Goal: Task Accomplishment & Management: Use online tool/utility

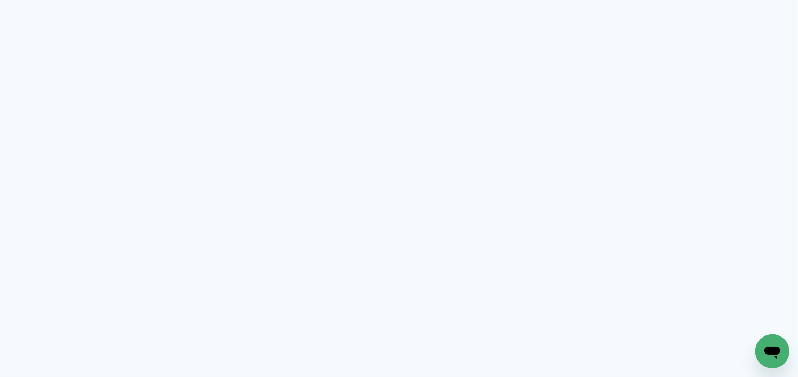
click at [249, 78] on neon-animated-pages "Prosite Website + Landing pages Proof Sistema de seleção e venda de fotos Desig…" at bounding box center [399, 188] width 798 height 377
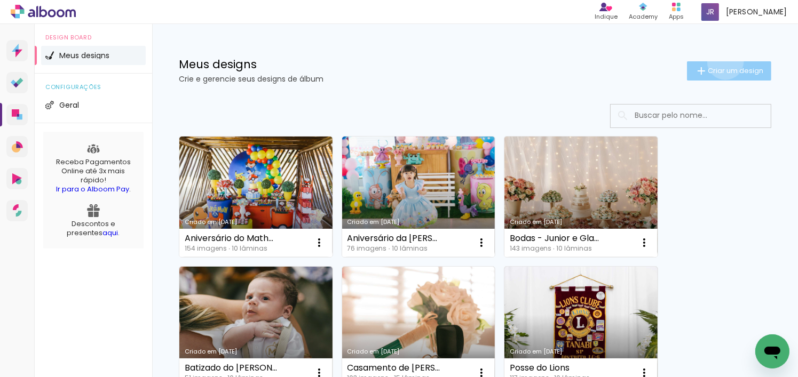
click at [716, 61] on paper-button "Criar um design" at bounding box center [729, 70] width 84 height 19
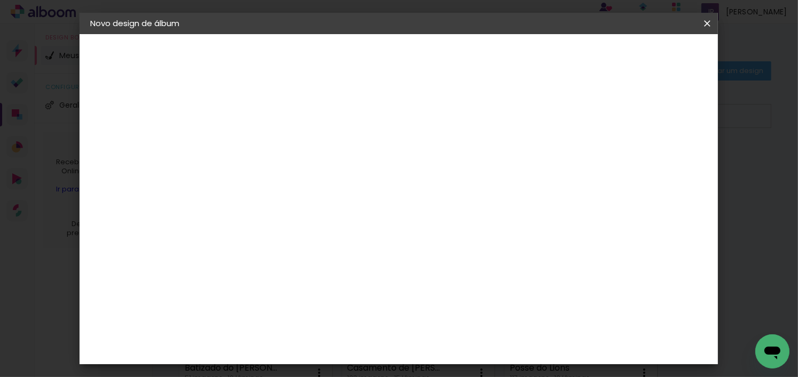
click at [265, 150] on input at bounding box center [265, 143] width 0 height 17
type input "Aniversário da Gabi - 15 anos"
type paper-input "Aniversário da Gabi - 15 anos"
click at [374, 59] on paper-button "Avançar" at bounding box center [348, 57] width 52 height 18
click at [465, 163] on paper-item "Tamanho Livre" at bounding box center [413, 162] width 102 height 23
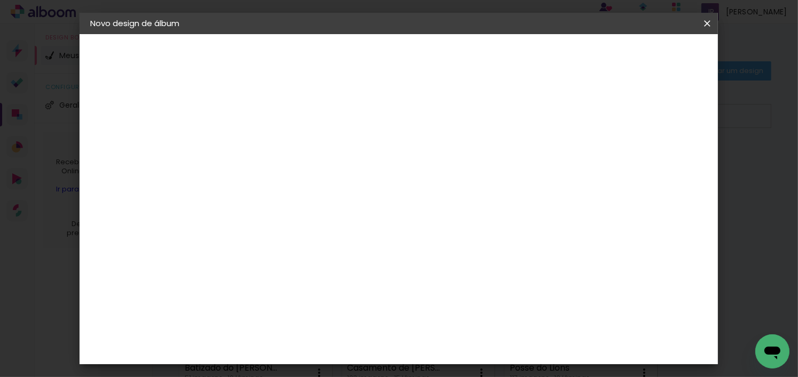
click at [465, 57] on paper-button "Avançar" at bounding box center [439, 57] width 52 height 18
drag, startPoint x: 245, startPoint y: 290, endPoint x: 204, endPoint y: 279, distance: 42.2
click at [206, 34] on quentale-album-spec "Iniciar design Iniciar design" at bounding box center [399, 34] width 638 height 0
type input "3"
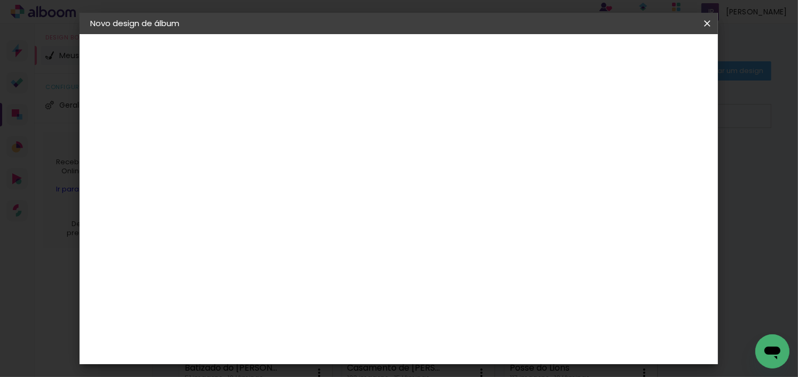
scroll to position [141, 0]
type input "25"
type paper-input "25"
drag, startPoint x: 458, startPoint y: 343, endPoint x: 482, endPoint y: 344, distance: 24.0
click at [481, 344] on div "60" at bounding box center [464, 346] width 41 height 16
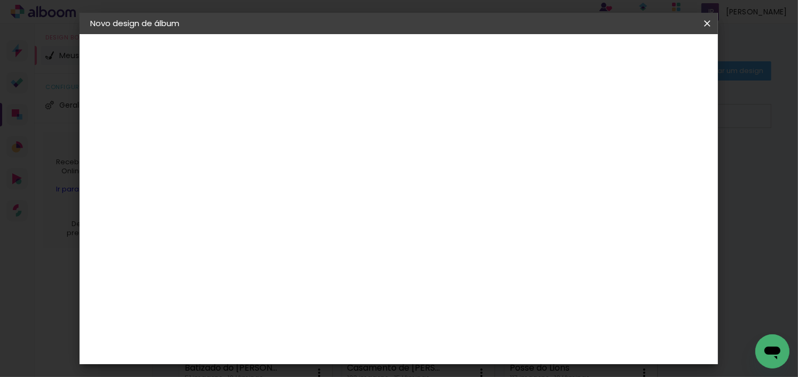
scroll to position [292, 0]
type input "50"
type paper-input "50"
click at [651, 50] on paper-button "Iniciar design" at bounding box center [616, 57] width 70 height 18
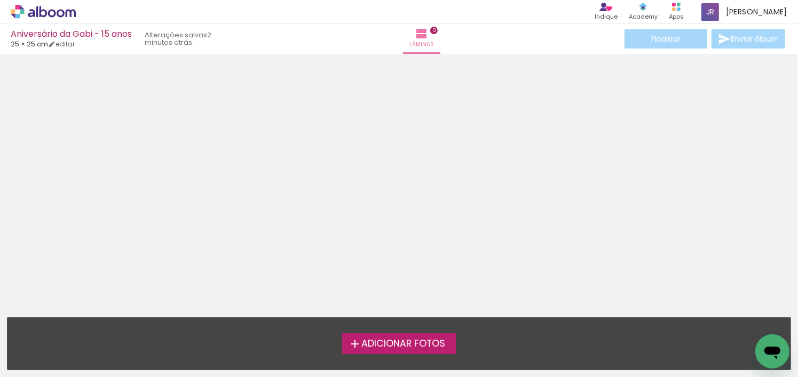
click at [452, 347] on label "Adicionar Fotos" at bounding box center [399, 344] width 114 height 20
click at [0, 0] on input "file" at bounding box center [0, 0] width 0 height 0
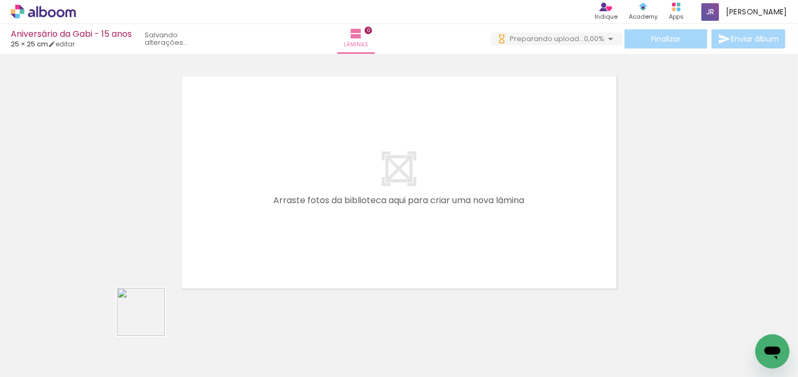
drag, startPoint x: 117, startPoint y: 341, endPoint x: 304, endPoint y: 200, distance: 234.3
click at [304, 200] on quentale-workspace at bounding box center [399, 188] width 798 height 377
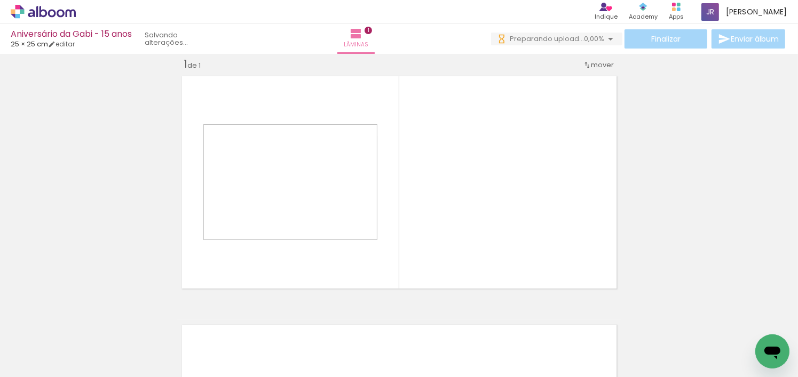
scroll to position [13, 0]
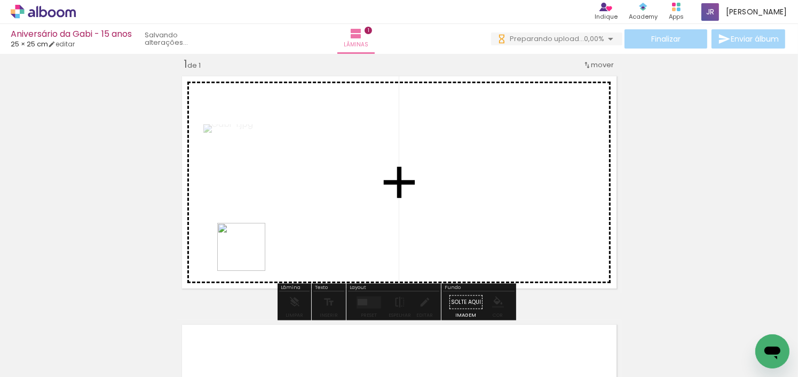
drag, startPoint x: 177, startPoint y: 350, endPoint x: 248, endPoint y: 357, distance: 71.3
click at [260, 236] on quentale-workspace at bounding box center [399, 188] width 798 height 377
drag, startPoint x: 244, startPoint y: 324, endPoint x: 292, endPoint y: 224, distance: 111.0
click at [292, 224] on quentale-workspace at bounding box center [399, 188] width 798 height 377
drag, startPoint x: 343, startPoint y: 354, endPoint x: 298, endPoint y: 198, distance: 162.2
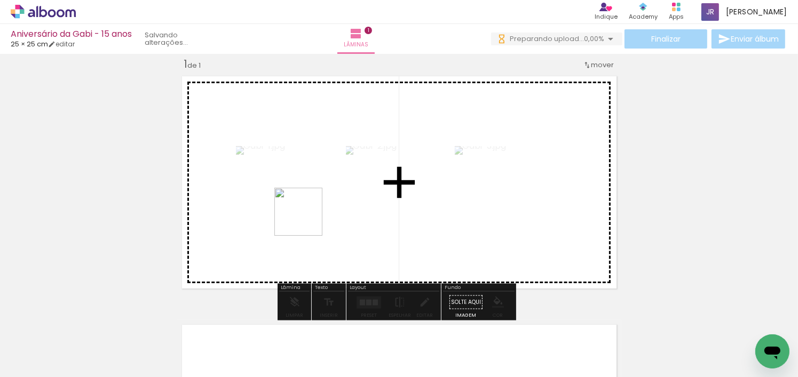
click at [298, 198] on quentale-workspace at bounding box center [399, 188] width 798 height 377
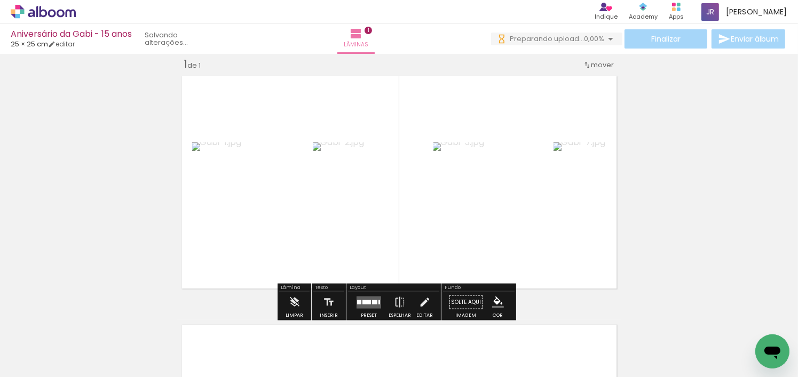
click at [365, 305] on quentale-layouter at bounding box center [369, 302] width 25 height 12
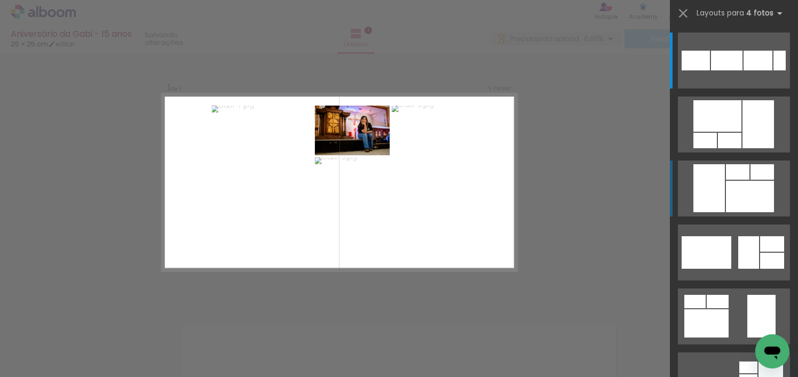
click at [698, 70] on div at bounding box center [696, 61] width 28 height 20
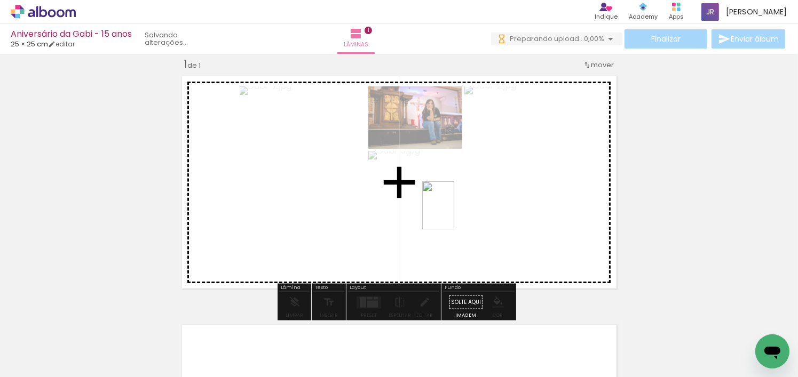
drag, startPoint x: 435, startPoint y: 347, endPoint x: 454, endPoint y: 213, distance: 135.3
click at [454, 213] on quentale-workspace at bounding box center [399, 188] width 798 height 377
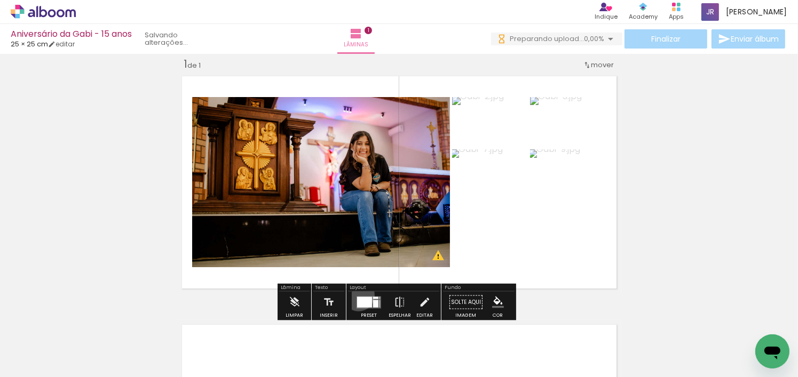
click at [356, 294] on div at bounding box center [368, 302] width 29 height 21
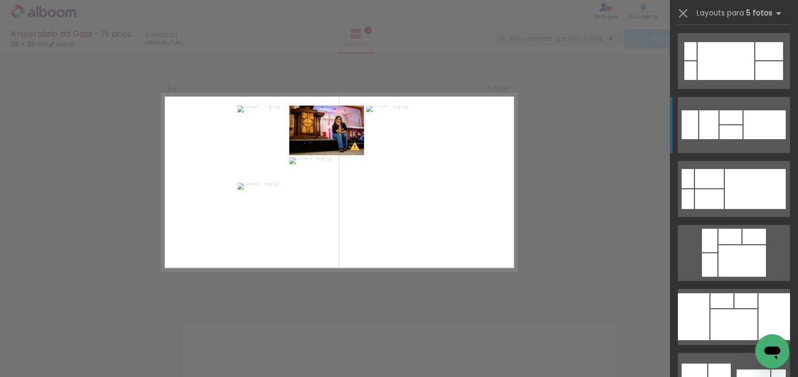
scroll to position [213, 0]
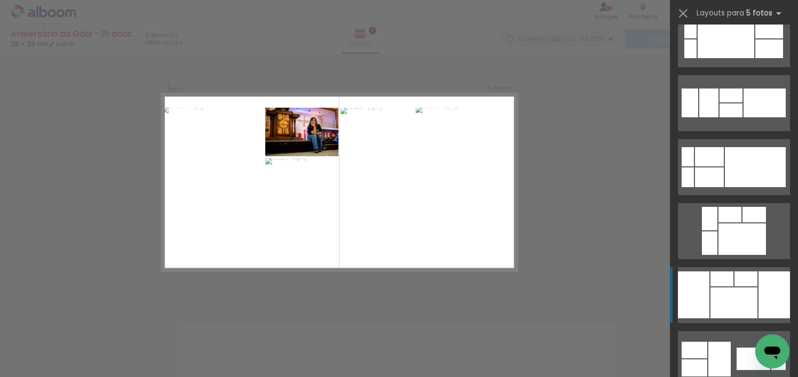
click at [732, 117] on div at bounding box center [730, 111] width 23 height 14
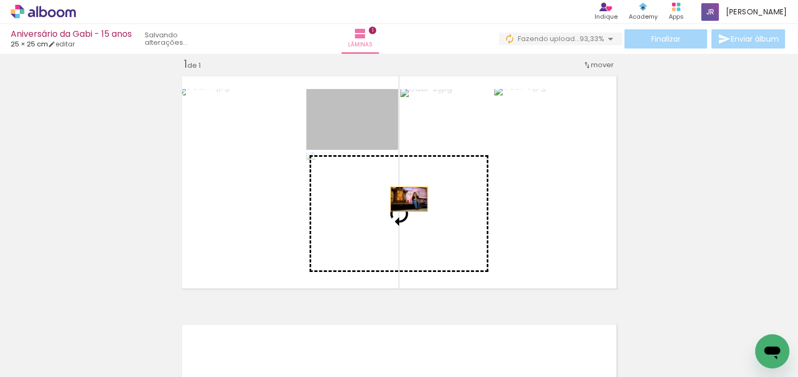
drag, startPoint x: 374, startPoint y: 126, endPoint x: 406, endPoint y: 200, distance: 81.0
click at [0, 0] on slot at bounding box center [0, 0] width 0 height 0
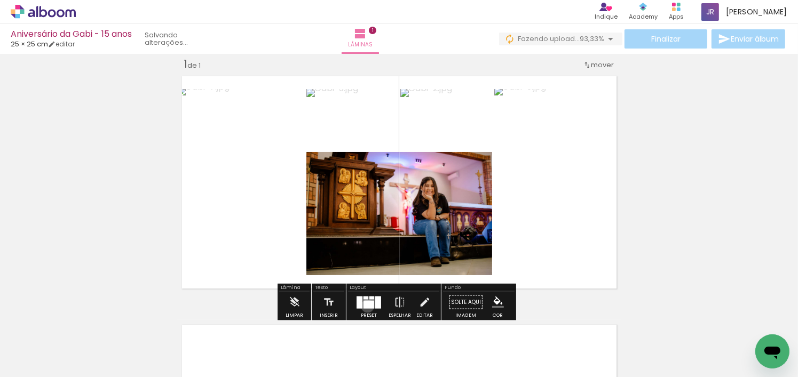
click at [365, 306] on div at bounding box center [368, 304] width 11 height 8
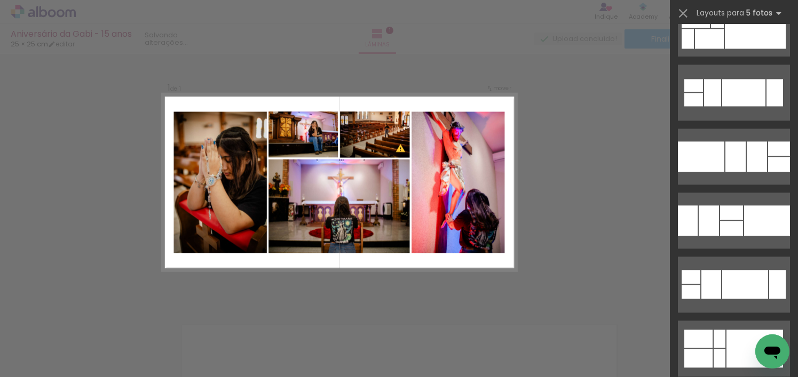
scroll to position [2477, 0]
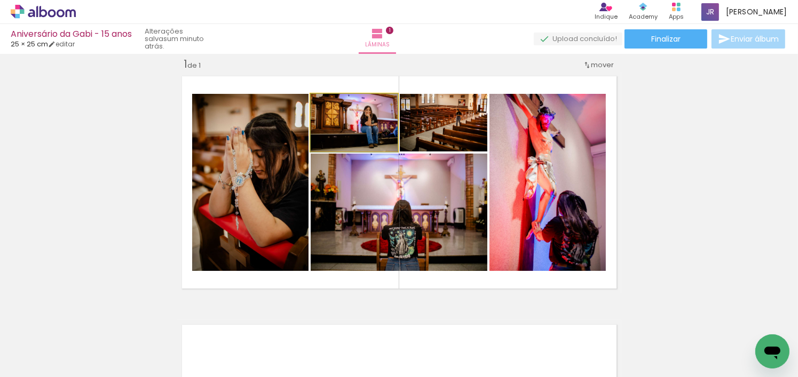
drag, startPoint x: 382, startPoint y: 135, endPoint x: 429, endPoint y: 233, distance: 109.3
click at [0, 0] on slot at bounding box center [0, 0] width 0 height 0
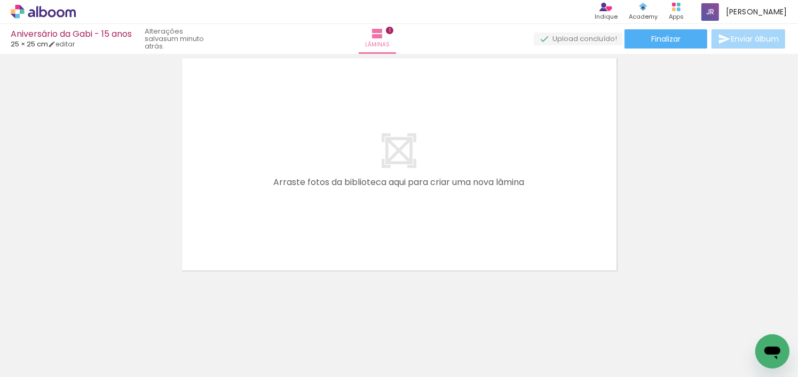
scroll to position [0, 189]
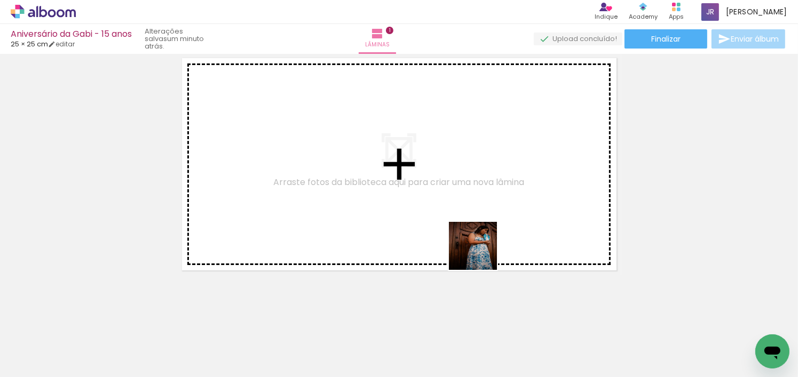
drag, startPoint x: 634, startPoint y: 349, endPoint x: 541, endPoint y: 312, distance: 99.4
click at [357, 192] on quentale-workspace at bounding box center [399, 188] width 798 height 377
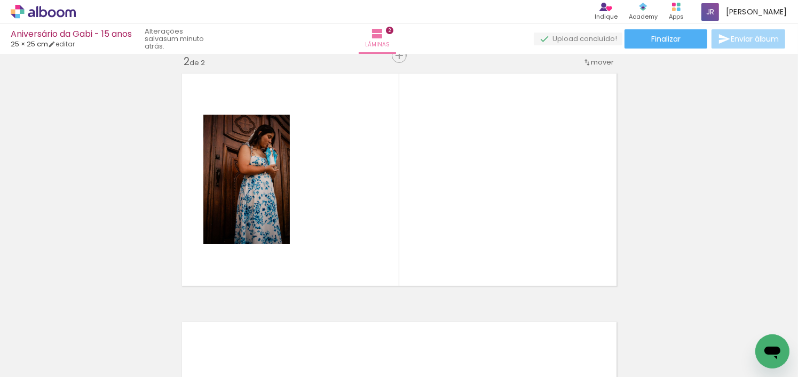
scroll to position [262, 0]
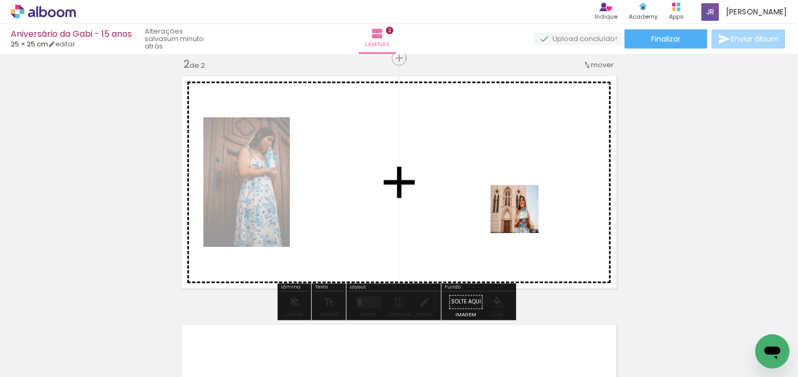
drag, startPoint x: 533, startPoint y: 343, endPoint x: 591, endPoint y: 322, distance: 61.5
click at [523, 216] on quentale-workspace at bounding box center [399, 188] width 798 height 377
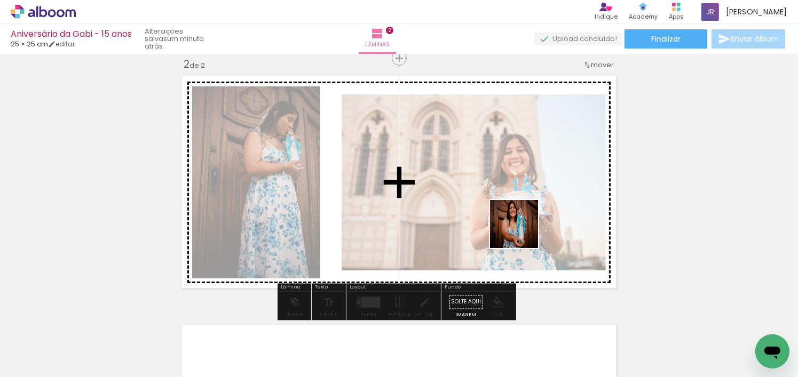
drag, startPoint x: 574, startPoint y: 330, endPoint x: 616, endPoint y: 298, distance: 52.9
click at [509, 211] on quentale-workspace at bounding box center [399, 188] width 798 height 377
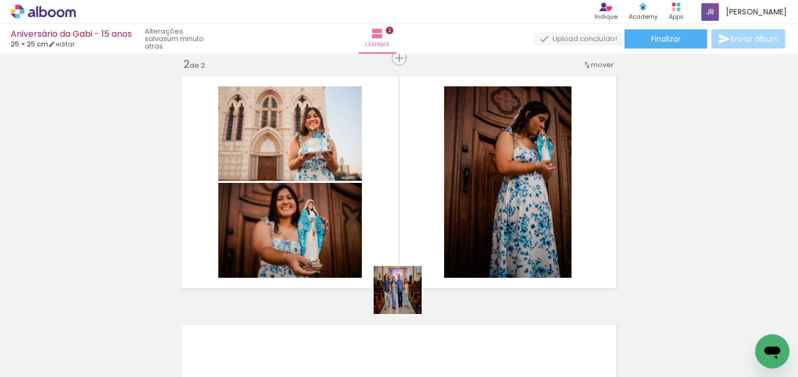
drag, startPoint x: 395, startPoint y: 348, endPoint x: 776, endPoint y: 335, distance: 381.3
click at [435, 194] on quentale-workspace at bounding box center [399, 188] width 798 height 377
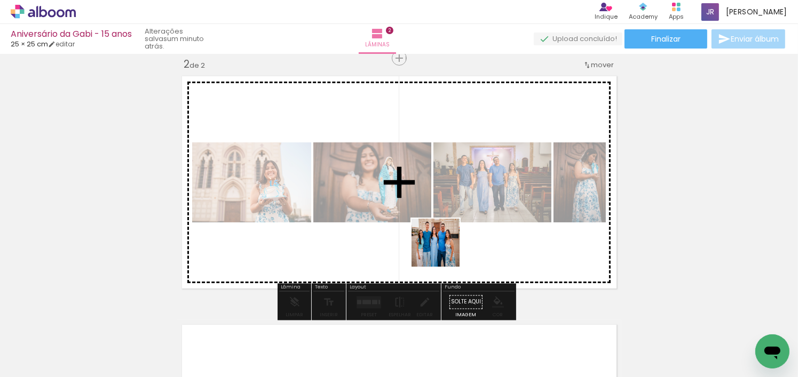
drag, startPoint x: 741, startPoint y: 339, endPoint x: 441, endPoint y: 249, distance: 313.2
click at [441, 249] on quentale-workspace at bounding box center [399, 188] width 798 height 377
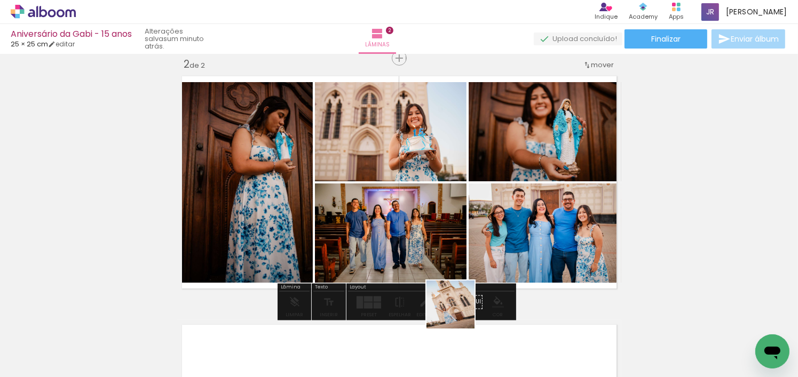
drag, startPoint x: 463, startPoint y: 361, endPoint x: 461, endPoint y: 268, distance: 92.9
click at [461, 268] on quentale-workspace at bounding box center [399, 188] width 798 height 377
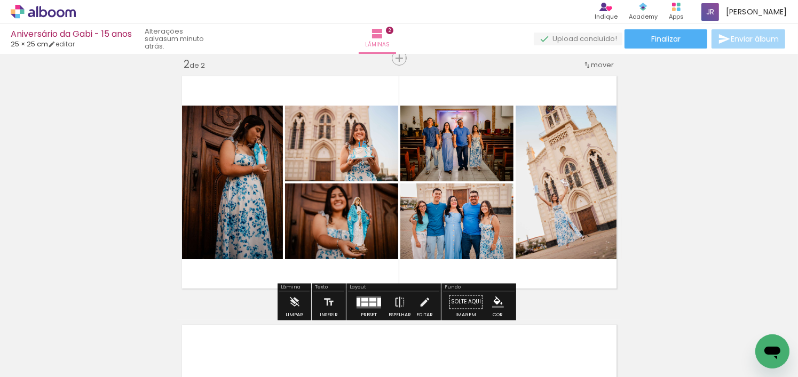
click at [369, 305] on div at bounding box center [372, 305] width 7 height 4
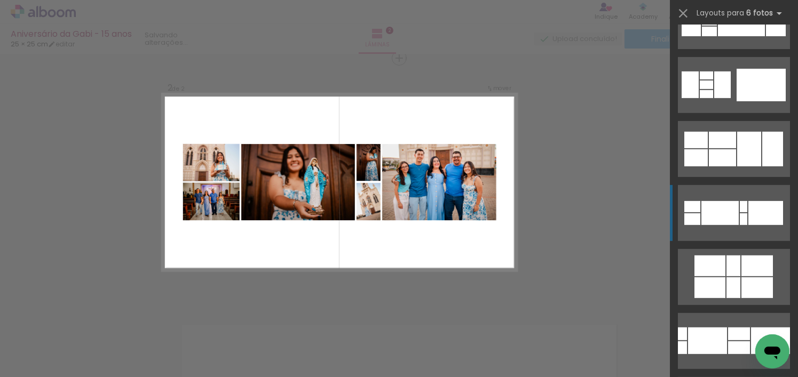
scroll to position [640, 0]
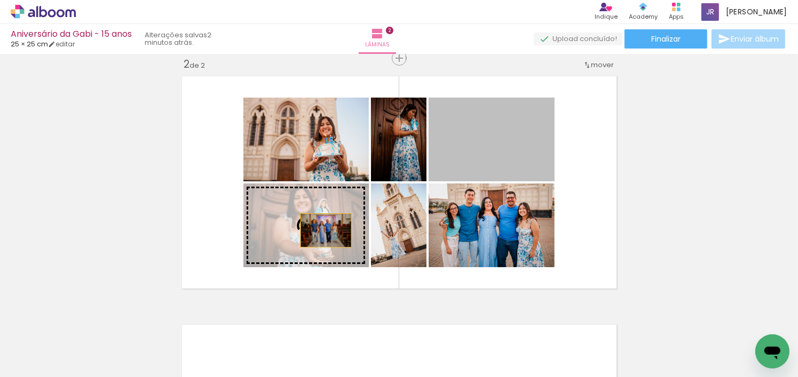
drag, startPoint x: 505, startPoint y: 152, endPoint x: 320, endPoint y: 231, distance: 201.6
click at [0, 0] on slot at bounding box center [0, 0] width 0 height 0
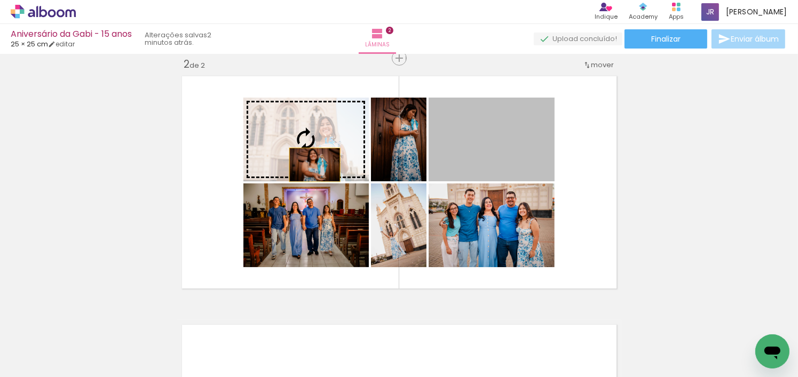
drag, startPoint x: 496, startPoint y: 164, endPoint x: 311, endPoint y: 165, distance: 185.2
click at [0, 0] on slot at bounding box center [0, 0] width 0 height 0
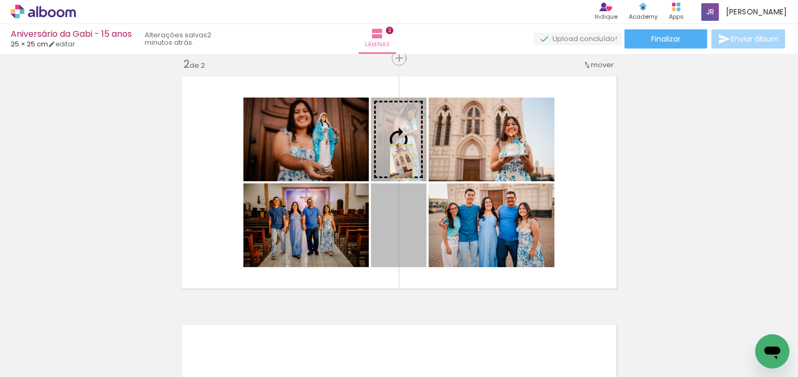
drag, startPoint x: 390, startPoint y: 259, endPoint x: 397, endPoint y: 161, distance: 99.0
click at [0, 0] on slot at bounding box center [0, 0] width 0 height 0
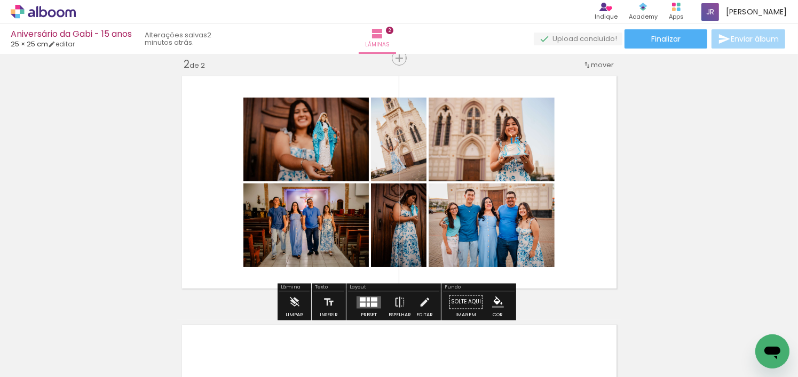
click at [362, 303] on div at bounding box center [363, 305] width 6 height 4
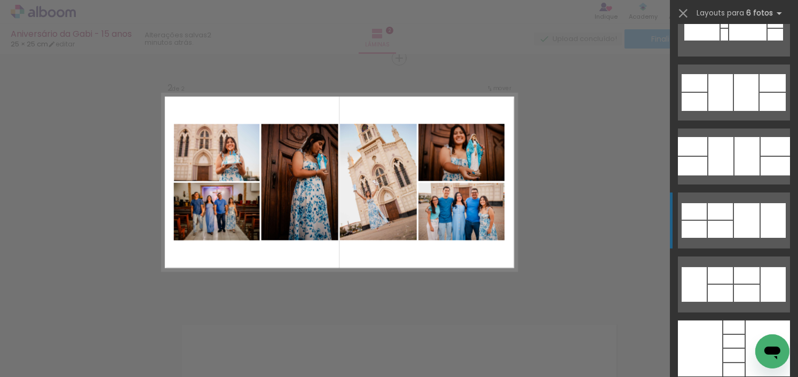
scroll to position [4024, 0]
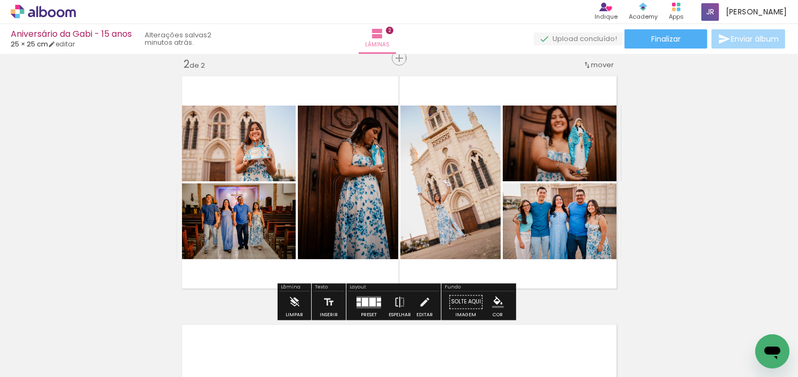
click at [378, 296] on div at bounding box center [368, 302] width 29 height 21
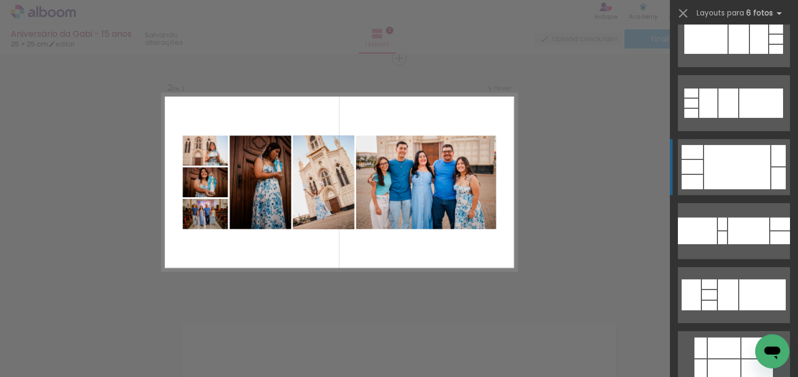
scroll to position [0, 0]
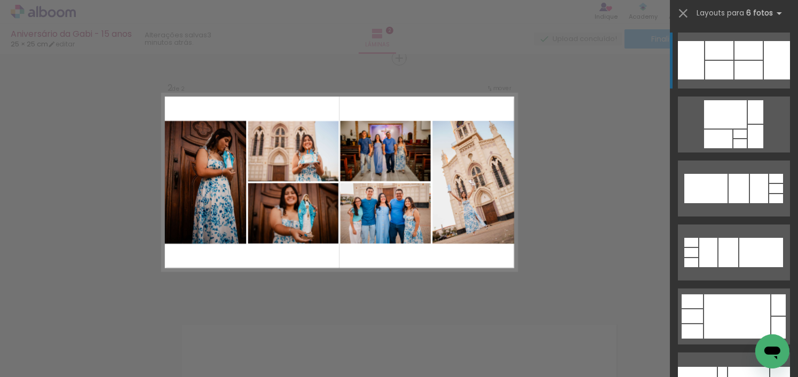
click at [733, 130] on div at bounding box center [739, 134] width 13 height 9
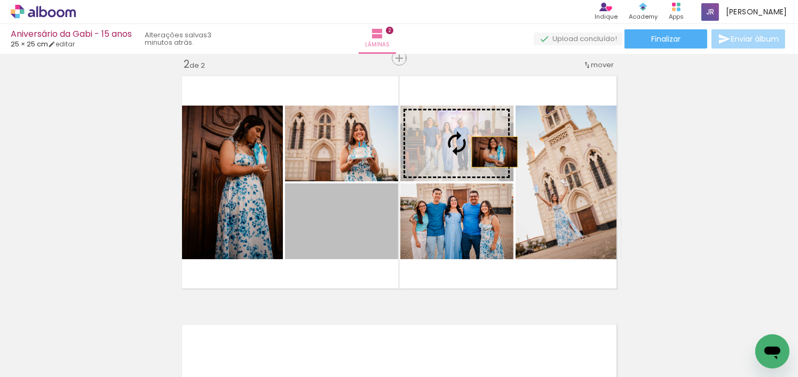
drag, startPoint x: 384, startPoint y: 230, endPoint x: 505, endPoint y: 147, distance: 146.7
click at [0, 0] on slot at bounding box center [0, 0] width 0 height 0
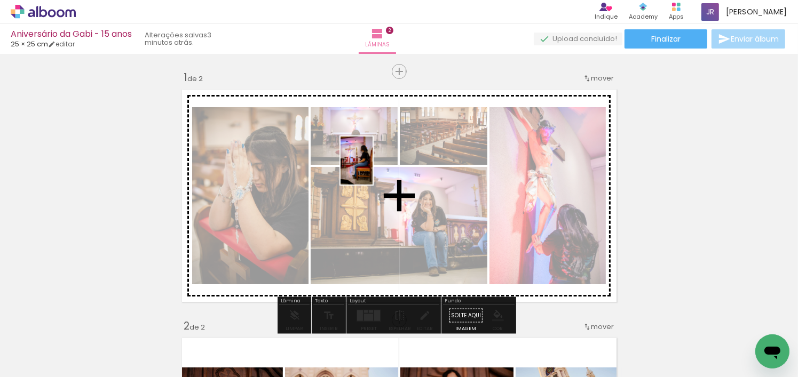
drag, startPoint x: 282, startPoint y: 347, endPoint x: 375, endPoint y: 149, distance: 218.7
click at [374, 150] on quentale-workspace at bounding box center [399, 188] width 798 height 377
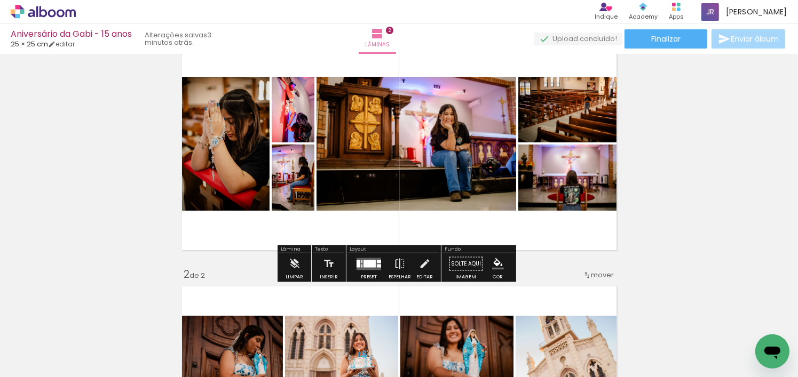
scroll to position [53, 0]
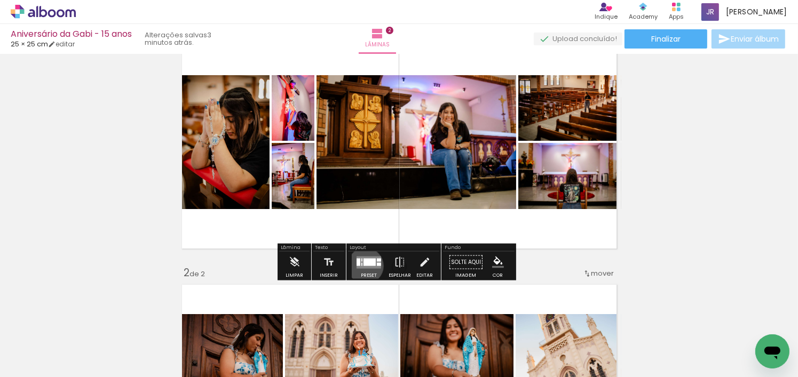
click at [363, 266] on quentale-layouter at bounding box center [369, 262] width 25 height 12
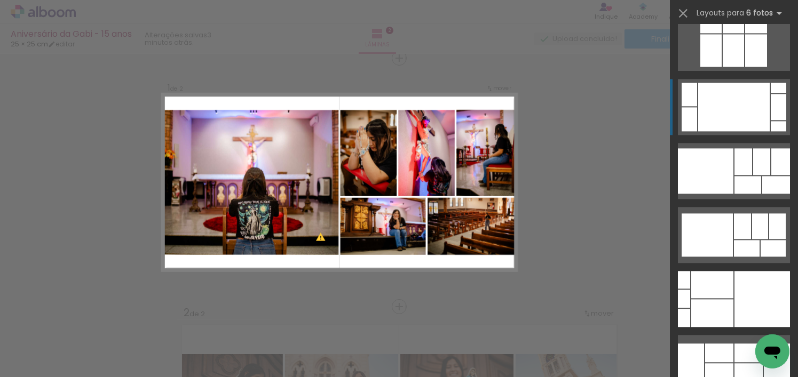
scroll to position [2455, 0]
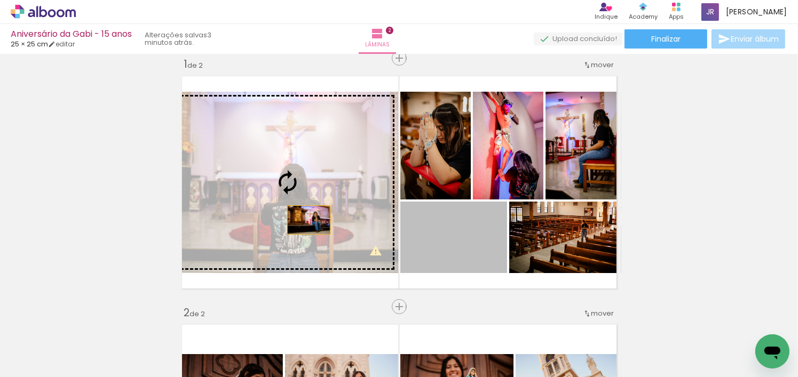
drag, startPoint x: 471, startPoint y: 251, endPoint x: 302, endPoint y: 219, distance: 171.7
click at [0, 0] on slot at bounding box center [0, 0] width 0 height 0
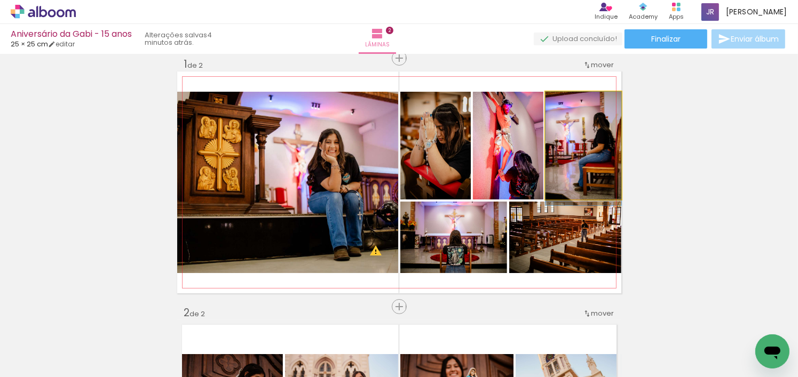
drag, startPoint x: 574, startPoint y: 169, endPoint x: 565, endPoint y: 173, distance: 10.0
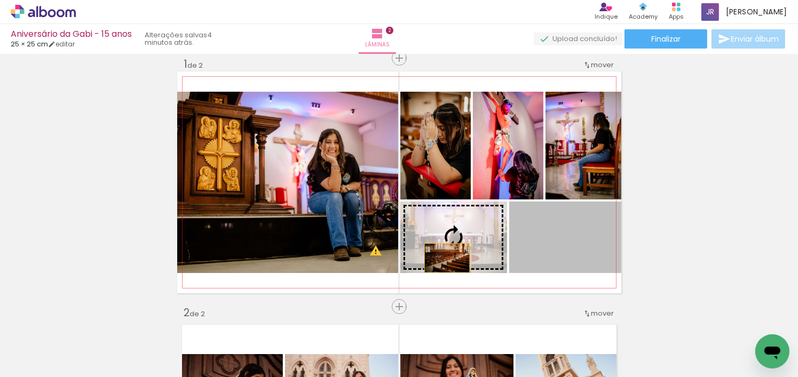
drag, startPoint x: 582, startPoint y: 245, endPoint x: 446, endPoint y: 255, distance: 137.0
click at [0, 0] on slot at bounding box center [0, 0] width 0 height 0
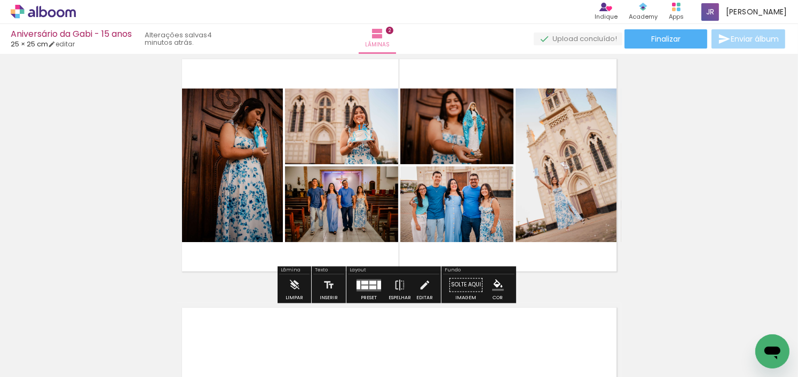
scroll to position [280, 0]
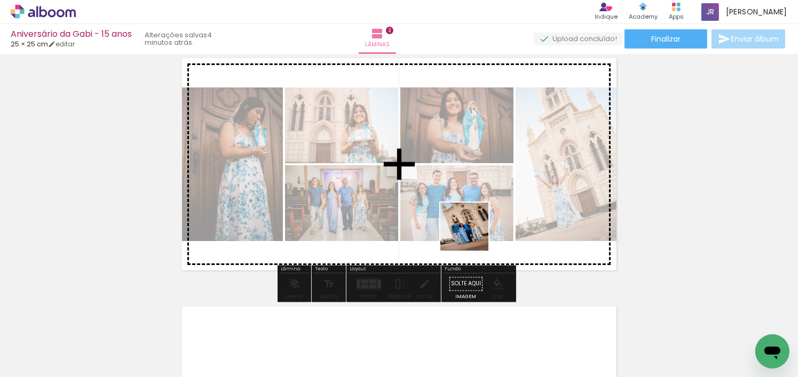
drag, startPoint x: 697, startPoint y: 349, endPoint x: 473, endPoint y: 302, distance: 229.0
click at [454, 207] on quentale-workspace at bounding box center [399, 188] width 798 height 377
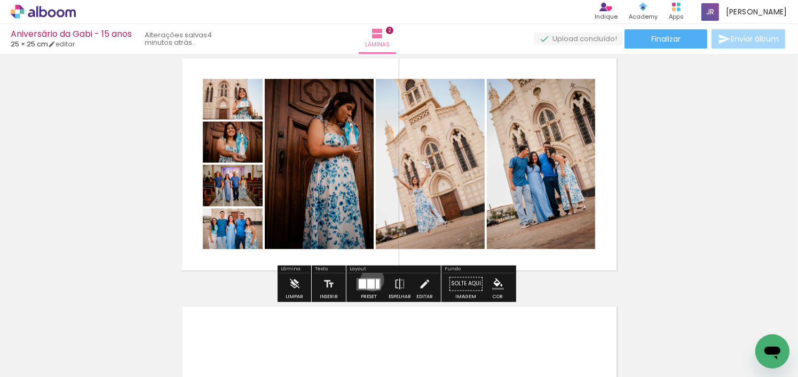
click at [370, 279] on div at bounding box center [370, 284] width 7 height 10
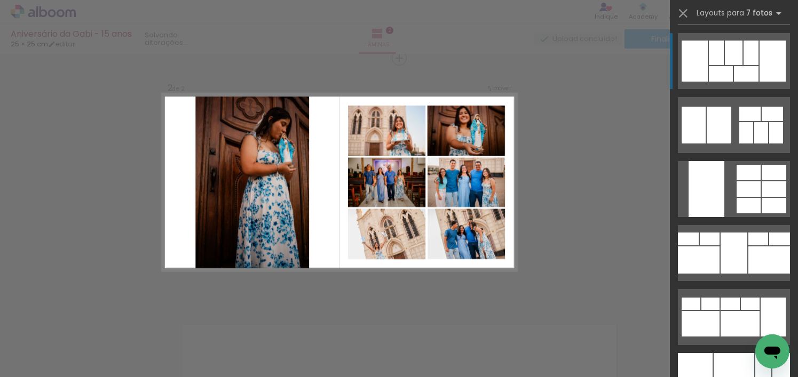
scroll to position [3843, 0]
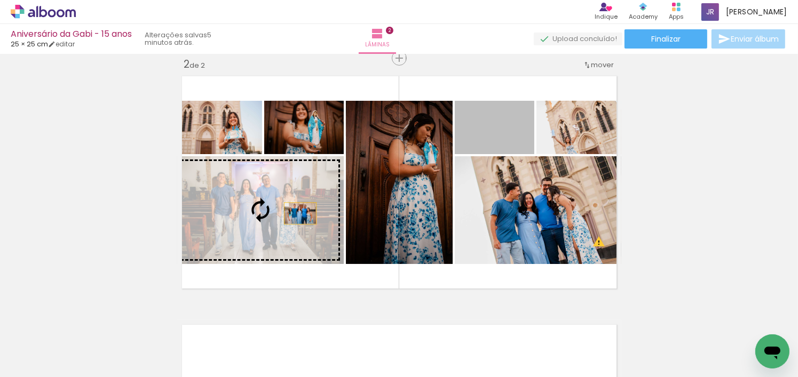
drag, startPoint x: 496, startPoint y: 142, endPoint x: 294, endPoint y: 215, distance: 214.6
click at [0, 0] on slot at bounding box center [0, 0] width 0 height 0
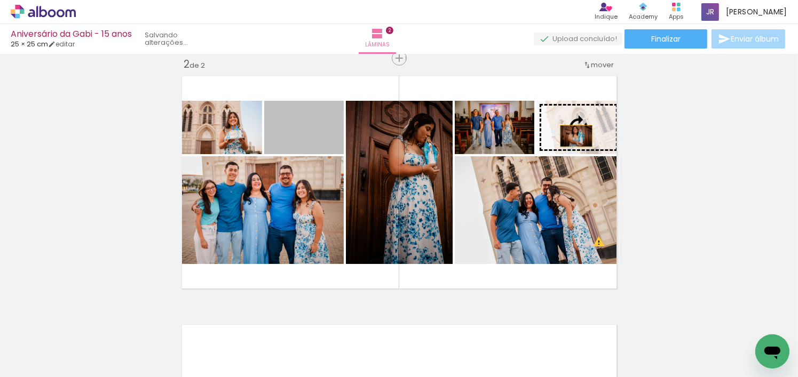
drag, startPoint x: 320, startPoint y: 145, endPoint x: 573, endPoint y: 136, distance: 253.2
click at [0, 0] on slot at bounding box center [0, 0] width 0 height 0
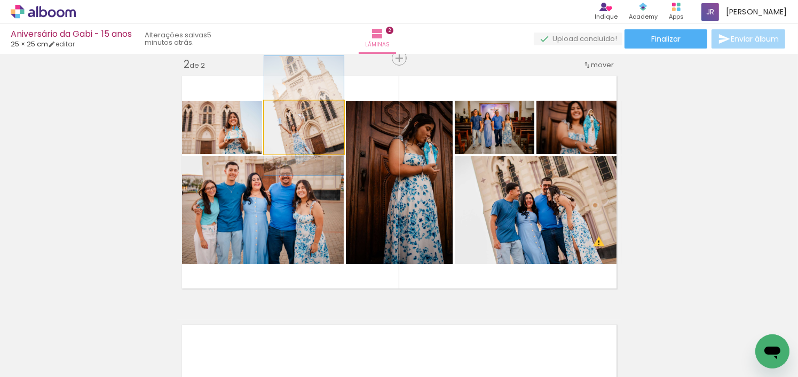
drag, startPoint x: 311, startPoint y: 147, endPoint x: 327, endPoint y: 135, distance: 19.9
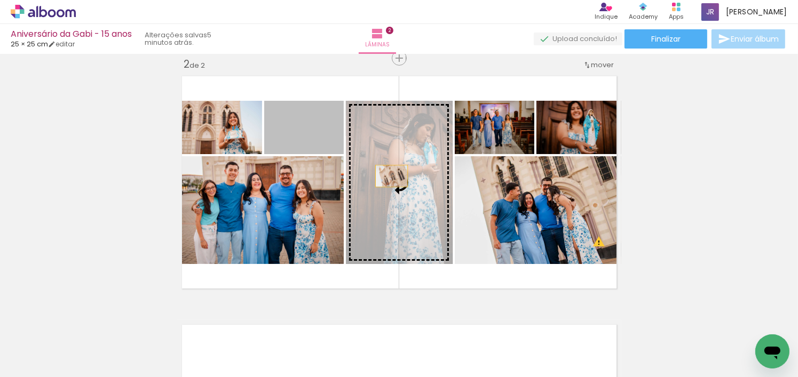
drag, startPoint x: 327, startPoint y: 135, endPoint x: 387, endPoint y: 176, distance: 73.0
click at [0, 0] on slot at bounding box center [0, 0] width 0 height 0
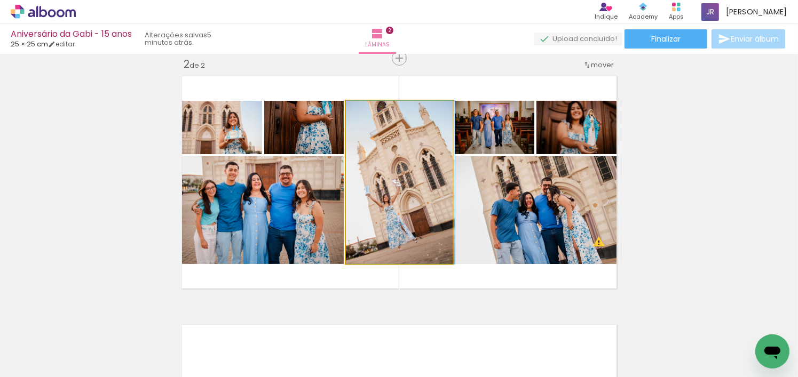
drag, startPoint x: 416, startPoint y: 213, endPoint x: 422, endPoint y: 234, distance: 21.3
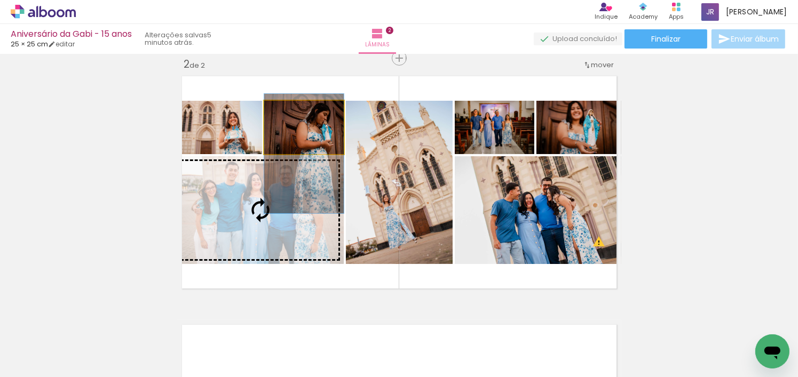
drag, startPoint x: 321, startPoint y: 130, endPoint x: 329, endPoint y: 156, distance: 26.8
click at [0, 0] on slot at bounding box center [0, 0] width 0 height 0
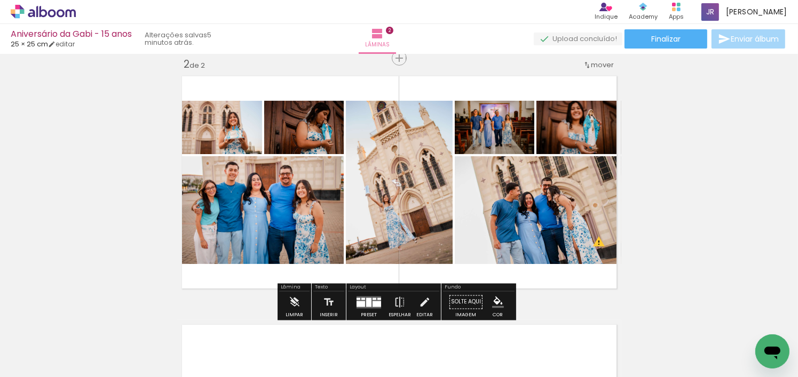
click at [375, 302] on div at bounding box center [377, 304] width 9 height 6
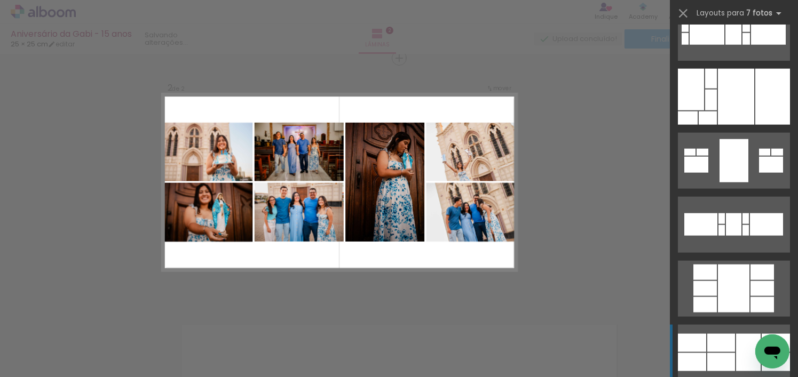
scroll to position [5316, 0]
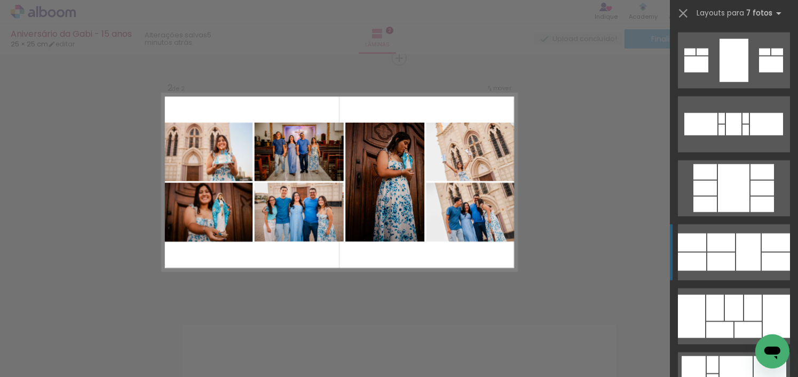
drag, startPoint x: 726, startPoint y: 241, endPoint x: 750, endPoint y: 251, distance: 25.6
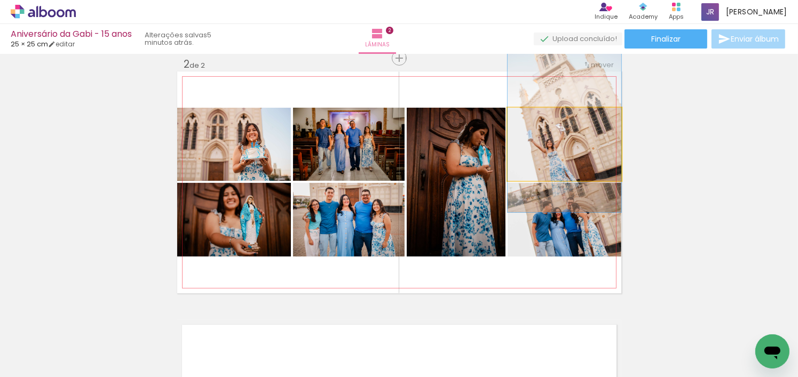
drag, startPoint x: 590, startPoint y: 164, endPoint x: 591, endPoint y: 147, distance: 17.1
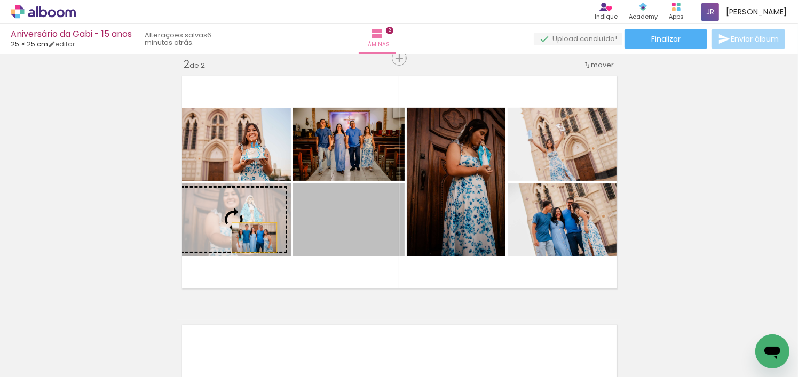
drag, startPoint x: 375, startPoint y: 239, endPoint x: 250, endPoint y: 238, distance: 125.4
click at [0, 0] on slot at bounding box center [0, 0] width 0 height 0
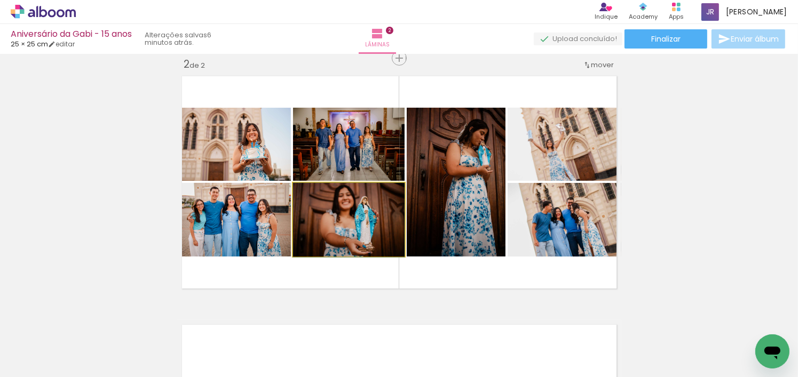
drag, startPoint x: 361, startPoint y: 224, endPoint x: 363, endPoint y: 232, distance: 8.4
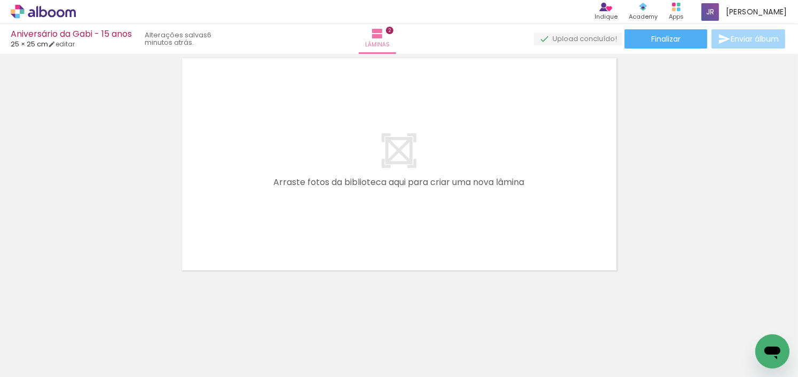
scroll to position [0, 189]
click at [43, 357] on span "Adicionar Fotos" at bounding box center [38, 363] width 32 height 12
click at [0, 0] on input "file" at bounding box center [0, 0] width 0 height 0
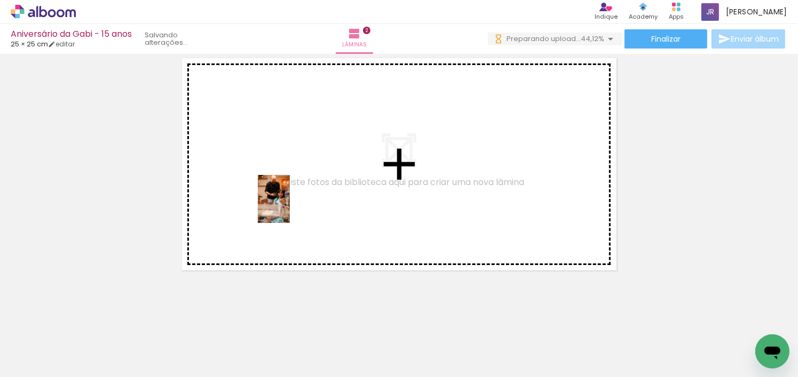
drag, startPoint x: 152, startPoint y: 357, endPoint x: 290, endPoint y: 207, distance: 203.2
click at [290, 207] on quentale-workspace at bounding box center [399, 188] width 798 height 377
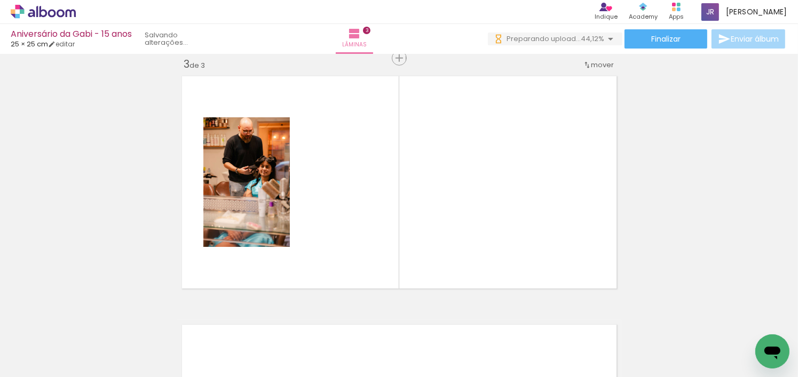
scroll to position [511, 0]
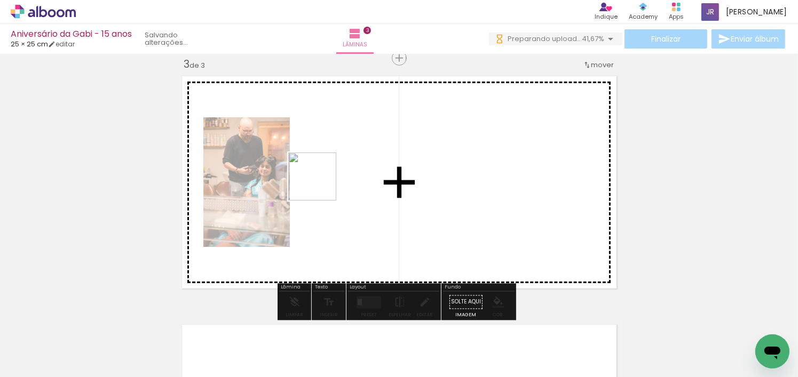
drag, startPoint x: 333, startPoint y: 347, endPoint x: 320, endPoint y: 185, distance: 163.3
click at [320, 185] on quentale-workspace at bounding box center [399, 188] width 798 height 377
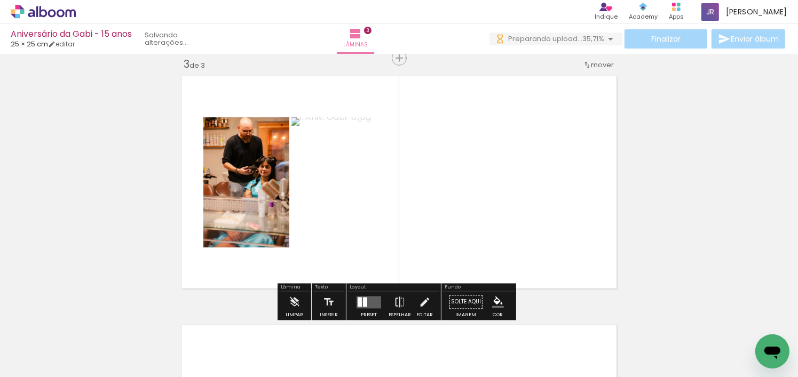
scroll to position [0, 0]
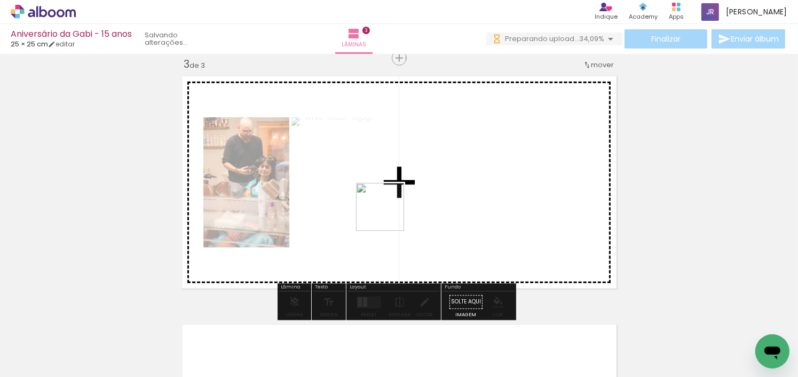
drag, startPoint x: 403, startPoint y: 348, endPoint x: 395, endPoint y: 206, distance: 142.2
click at [395, 207] on quentale-workspace at bounding box center [399, 188] width 798 height 377
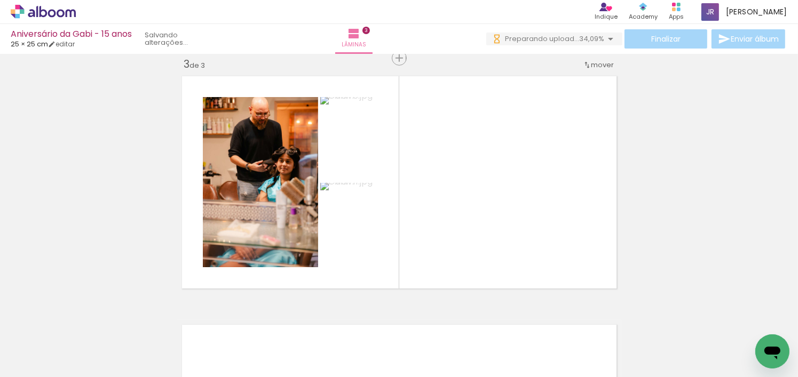
scroll to position [0, 1268]
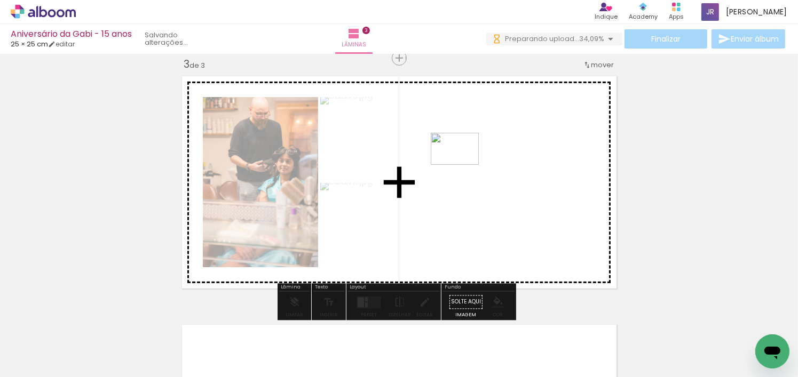
drag, startPoint x: 201, startPoint y: 344, endPoint x: 463, endPoint y: 165, distance: 317.6
click at [463, 165] on quentale-workspace at bounding box center [399, 188] width 798 height 377
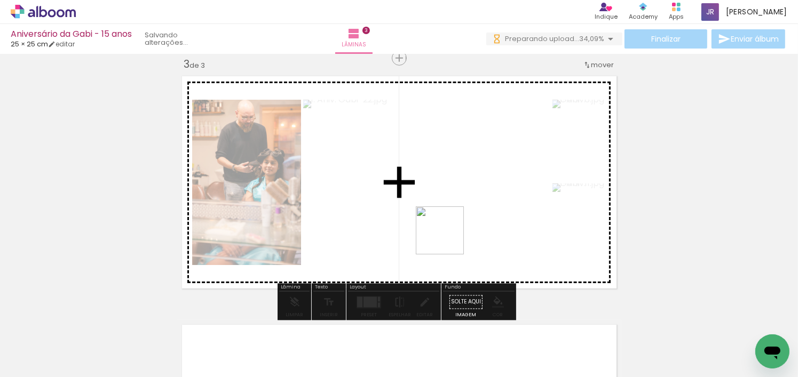
drag, startPoint x: 343, startPoint y: 346, endPoint x: 543, endPoint y: 354, distance: 200.3
click at [467, 224] on quentale-workspace at bounding box center [399, 188] width 798 height 377
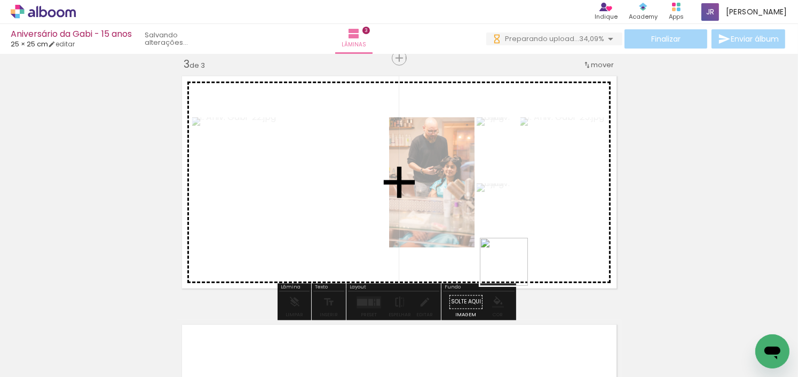
drag, startPoint x: 516, startPoint y: 355, endPoint x: 512, endPoint y: 252, distance: 103.1
click at [512, 252] on quentale-workspace at bounding box center [399, 188] width 798 height 377
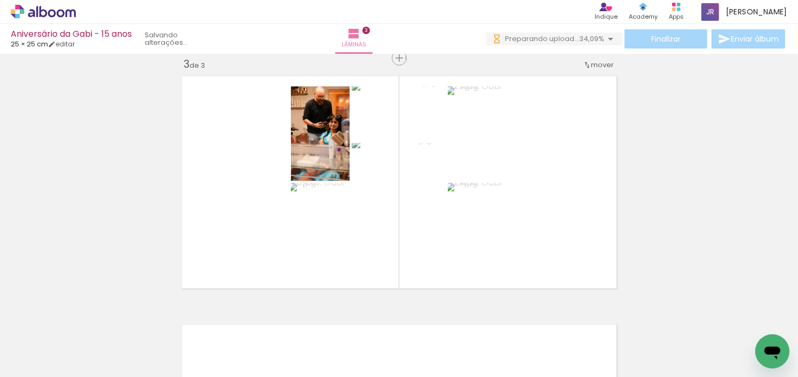
scroll to position [0, 1556]
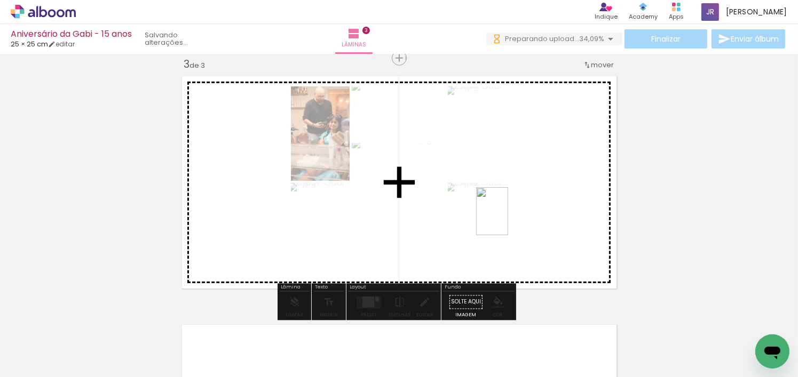
drag, startPoint x: 587, startPoint y: 356, endPoint x: 508, endPoint y: 218, distance: 158.5
click at [508, 218] on quentale-workspace at bounding box center [399, 188] width 798 height 377
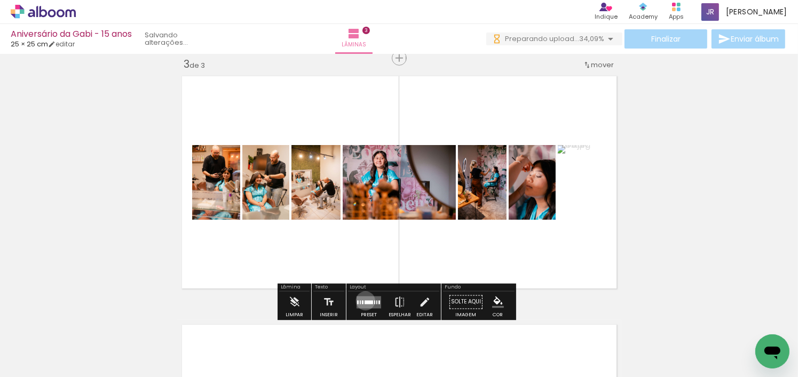
click at [365, 300] on div at bounding box center [369, 302] width 9 height 4
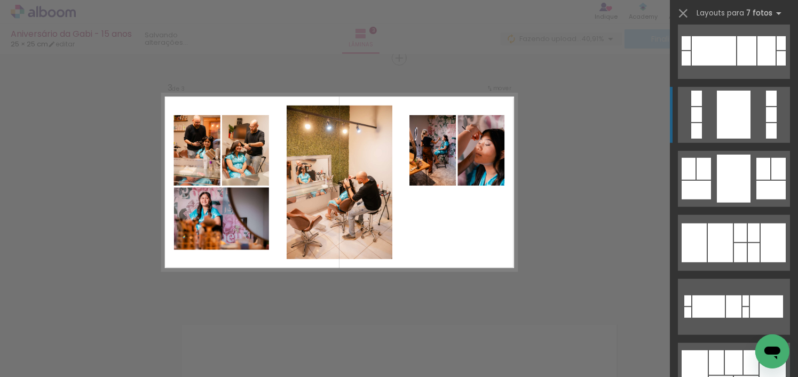
scroll to position [587, 0]
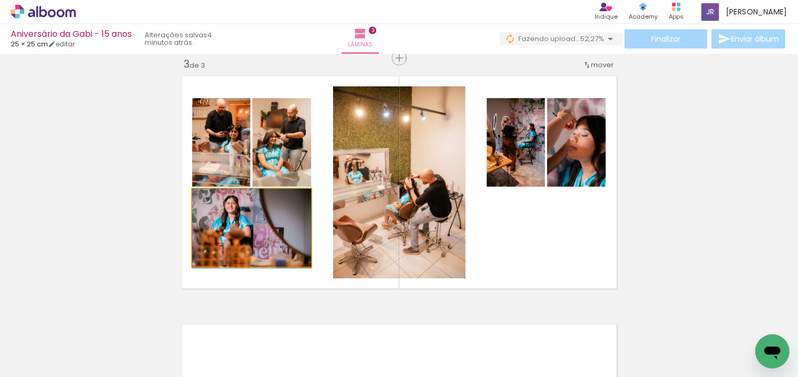
drag, startPoint x: 260, startPoint y: 224, endPoint x: 262, endPoint y: 232, distance: 8.6
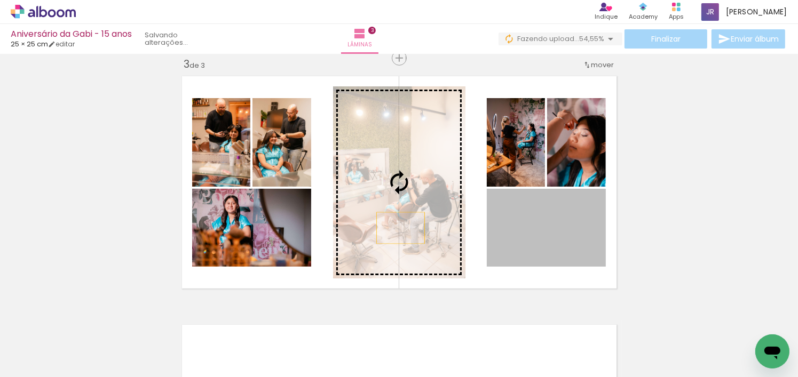
drag, startPoint x: 541, startPoint y: 239, endPoint x: 397, endPoint y: 228, distance: 144.5
click at [0, 0] on slot at bounding box center [0, 0] width 0 height 0
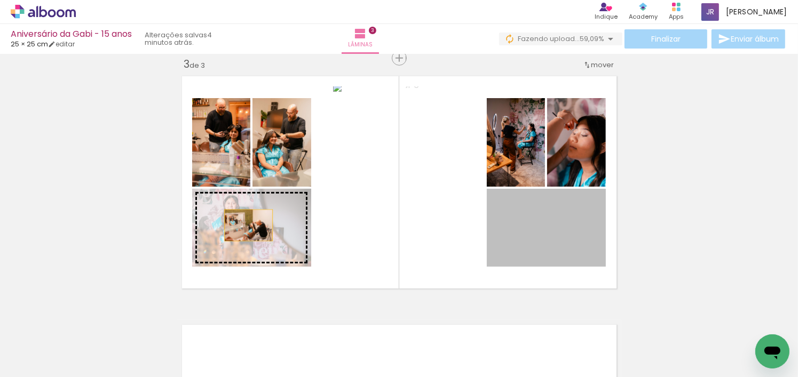
drag, startPoint x: 576, startPoint y: 243, endPoint x: 307, endPoint y: 226, distance: 270.0
click at [0, 0] on slot at bounding box center [0, 0] width 0 height 0
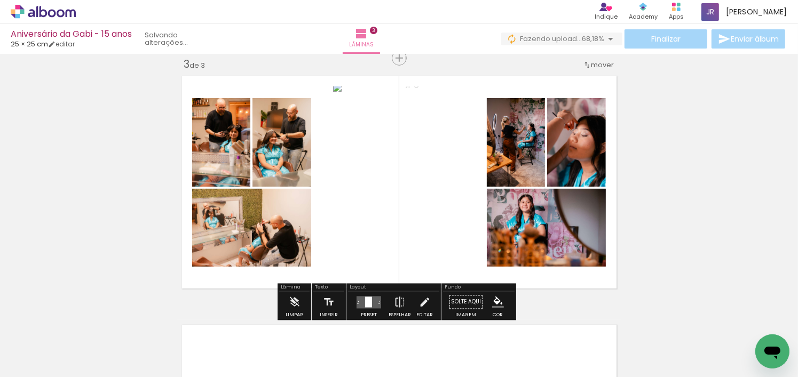
scroll to position [0, 1556]
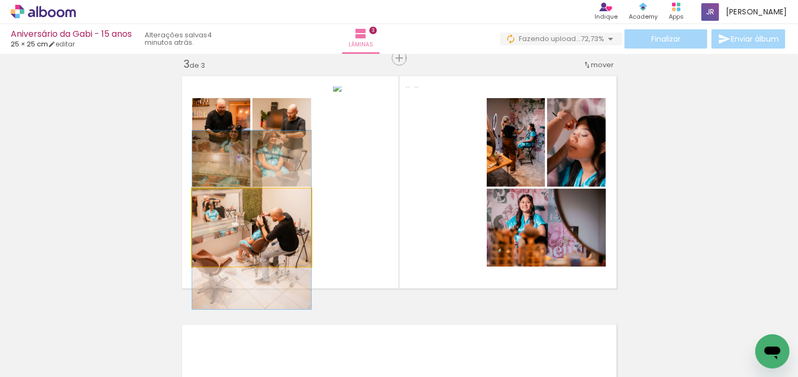
drag, startPoint x: 269, startPoint y: 239, endPoint x: 274, endPoint y: 231, distance: 8.9
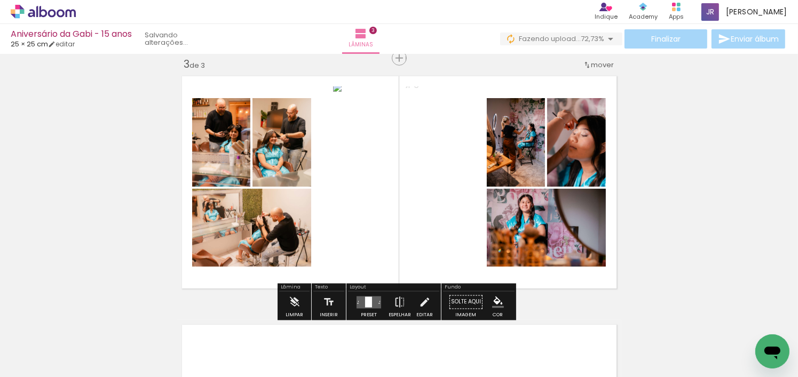
click at [145, 233] on div "Inserir lâmina 1 de 3 Inserir lâmina 2 de 3 Inserir lâmina 3 de 3 O Designbox p…" at bounding box center [399, 44] width 798 height 995
click at [643, 248] on div "Inserir lâmina 1 de 3 Inserir lâmina 2 de 3 Inserir lâmina 3 de 3 O Designbox p…" at bounding box center [399, 44] width 798 height 995
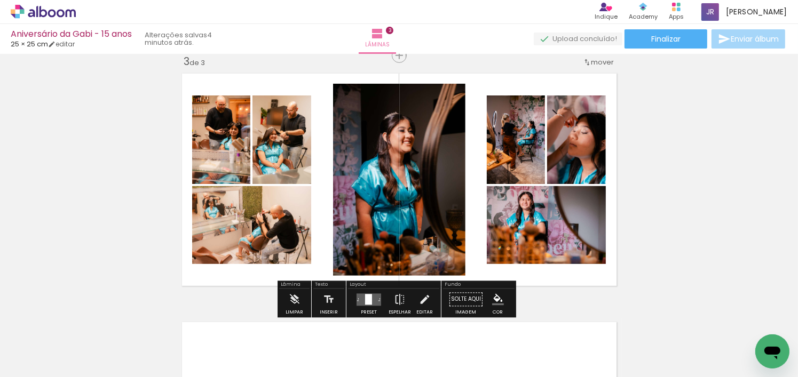
scroll to position [511, 0]
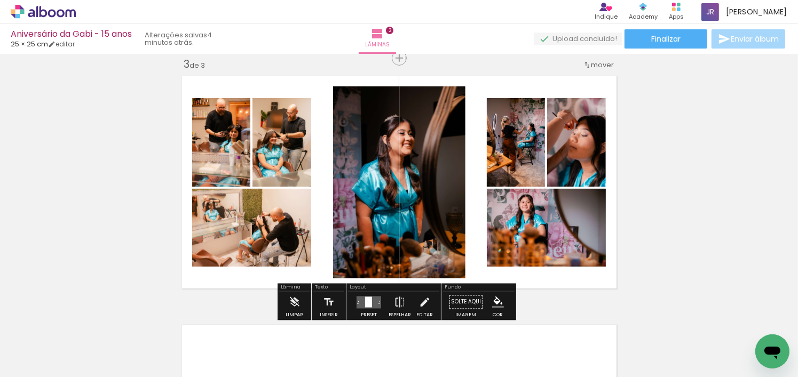
click at [369, 302] on div at bounding box center [368, 302] width 7 height 11
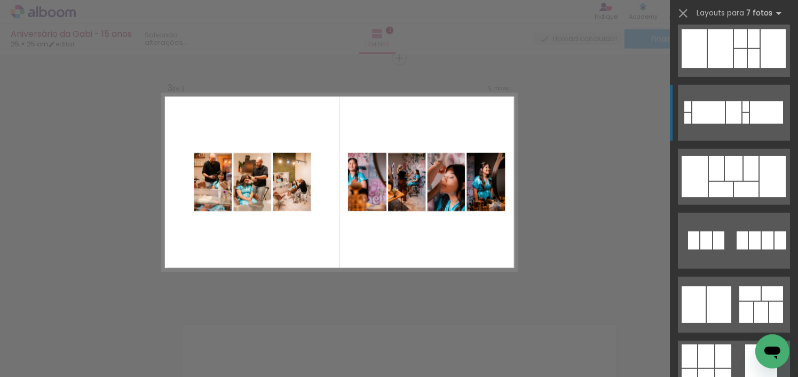
scroll to position [811, 0]
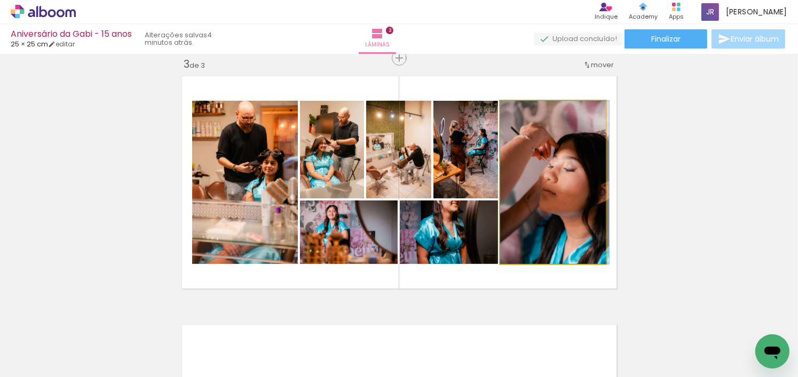
drag, startPoint x: 561, startPoint y: 228, endPoint x: 572, endPoint y: 224, distance: 11.8
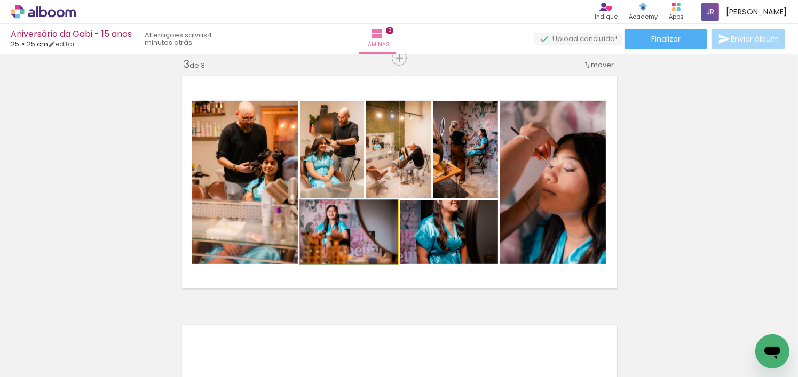
click at [369, 247] on quentale-photo at bounding box center [349, 233] width 98 height 64
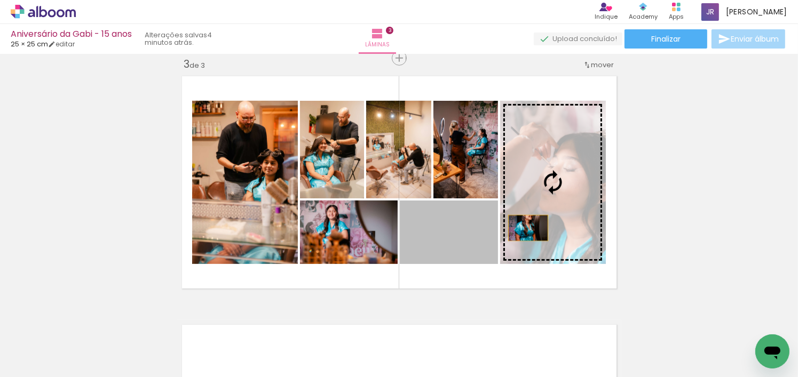
drag, startPoint x: 467, startPoint y: 239, endPoint x: 563, endPoint y: 214, distance: 98.6
click at [0, 0] on slot at bounding box center [0, 0] width 0 height 0
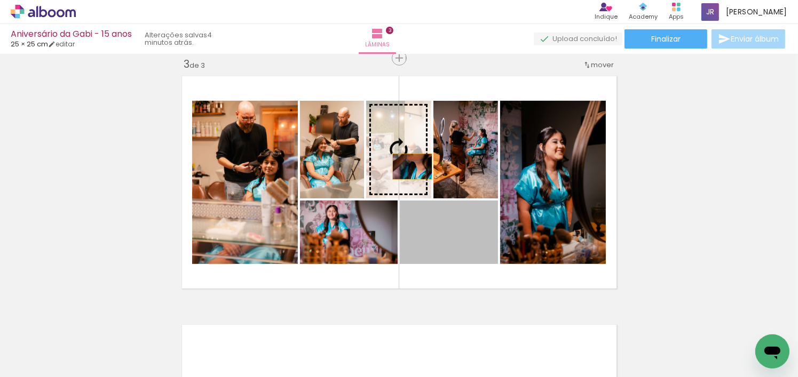
drag, startPoint x: 471, startPoint y: 242, endPoint x: 408, endPoint y: 167, distance: 98.5
click at [0, 0] on slot at bounding box center [0, 0] width 0 height 0
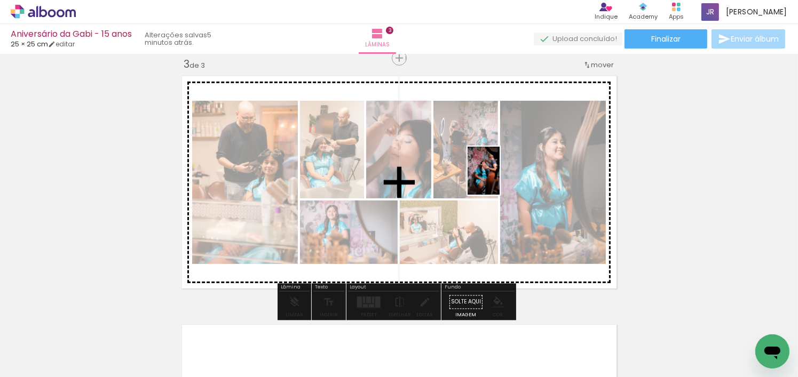
drag, startPoint x: 350, startPoint y: 349, endPoint x: 500, endPoint y: 179, distance: 226.1
click at [500, 179] on quentale-workspace at bounding box center [399, 188] width 798 height 377
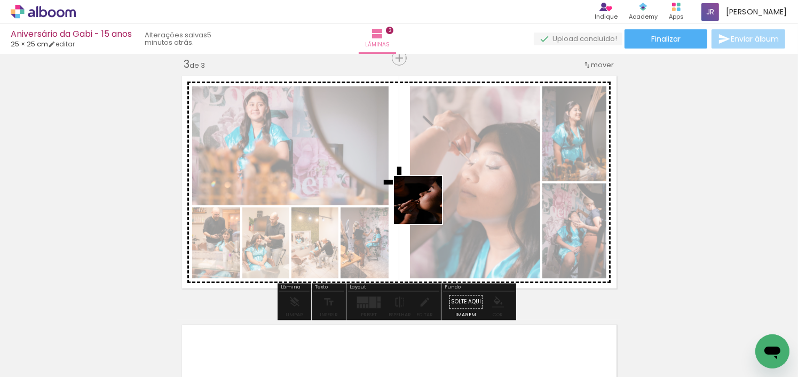
drag, startPoint x: 415, startPoint y: 356, endPoint x: 426, endPoint y: 194, distance: 162.1
click at [426, 194] on quentale-workspace at bounding box center [399, 188] width 798 height 377
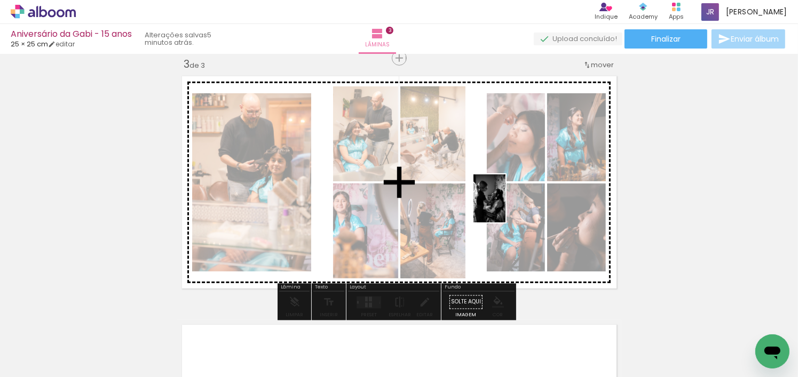
drag, startPoint x: 282, startPoint y: 353, endPoint x: 505, endPoint y: 207, distance: 267.2
click at [505, 207] on quentale-workspace at bounding box center [399, 188] width 798 height 377
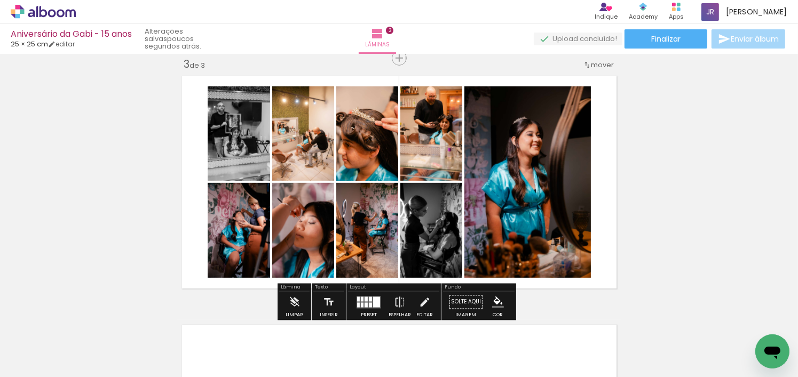
scroll to position [0, 703]
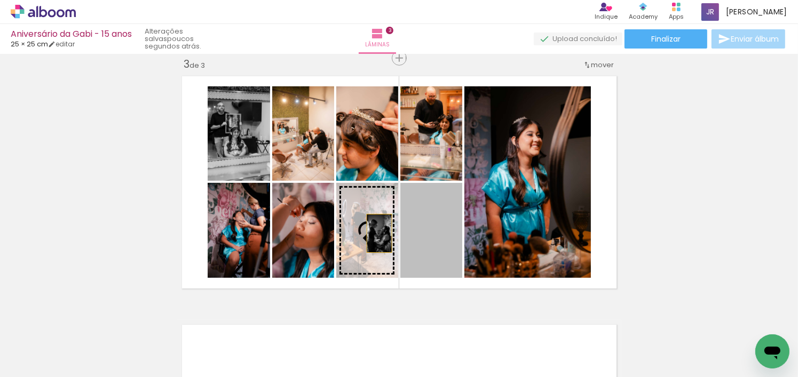
drag, startPoint x: 437, startPoint y: 243, endPoint x: 375, endPoint y: 233, distance: 62.7
click at [0, 0] on slot at bounding box center [0, 0] width 0 height 0
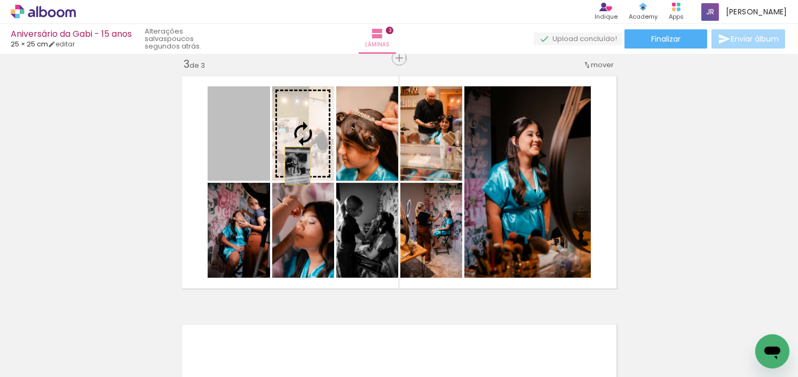
drag, startPoint x: 244, startPoint y: 166, endPoint x: 298, endPoint y: 171, distance: 54.1
click at [0, 0] on slot at bounding box center [0, 0] width 0 height 0
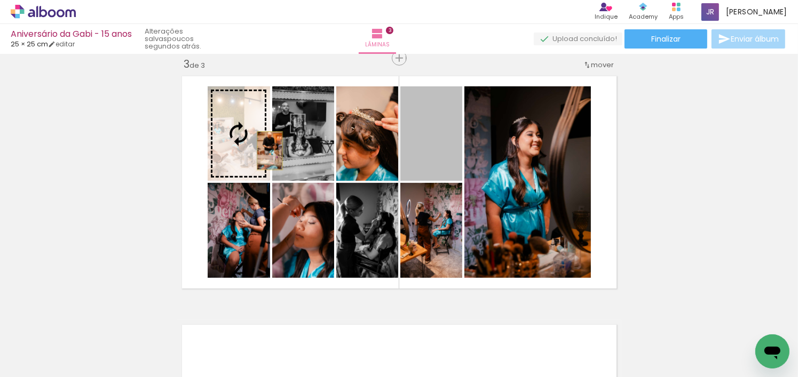
drag, startPoint x: 411, startPoint y: 155, endPoint x: 264, endPoint y: 149, distance: 147.5
click at [0, 0] on slot at bounding box center [0, 0] width 0 height 0
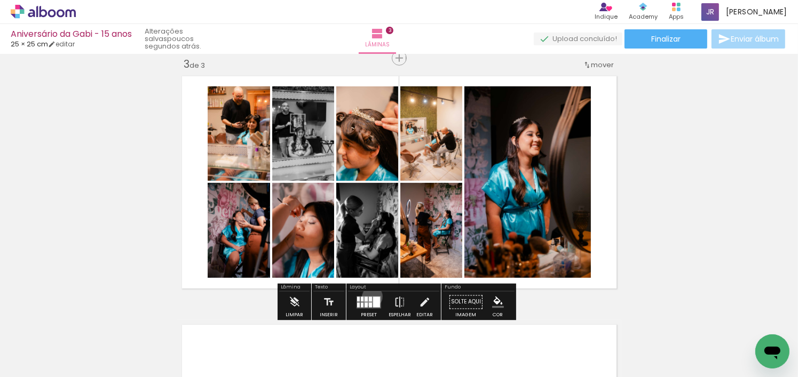
click at [370, 296] on quentale-layouter at bounding box center [369, 302] width 25 height 12
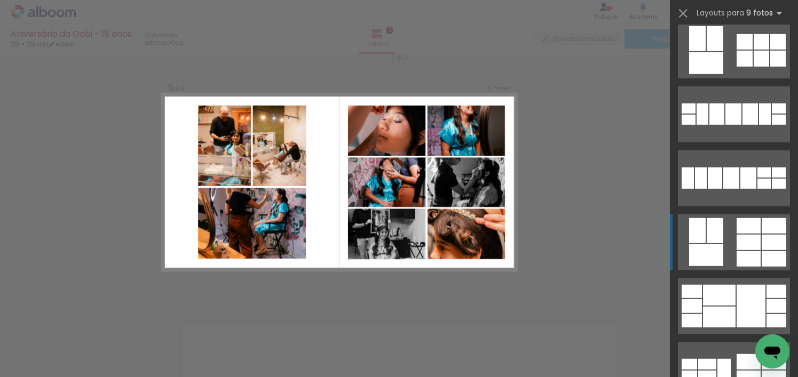
scroll to position [779, 0]
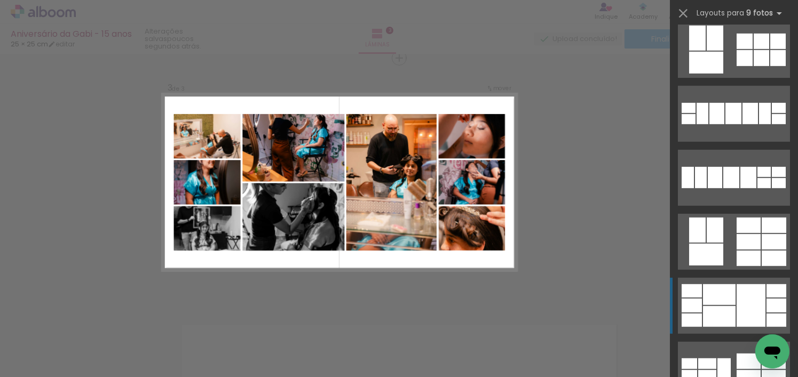
click at [718, 307] on div at bounding box center [719, 316] width 33 height 21
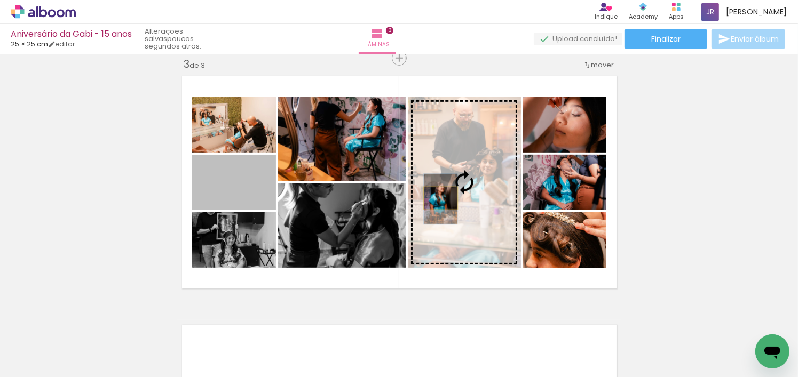
drag, startPoint x: 245, startPoint y: 194, endPoint x: 437, endPoint y: 198, distance: 191.7
click at [0, 0] on slot at bounding box center [0, 0] width 0 height 0
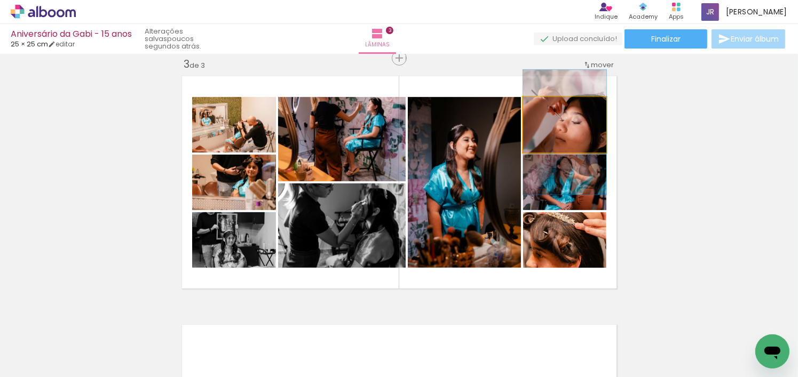
drag, startPoint x: 581, startPoint y: 132, endPoint x: 584, endPoint y: 139, distance: 8.1
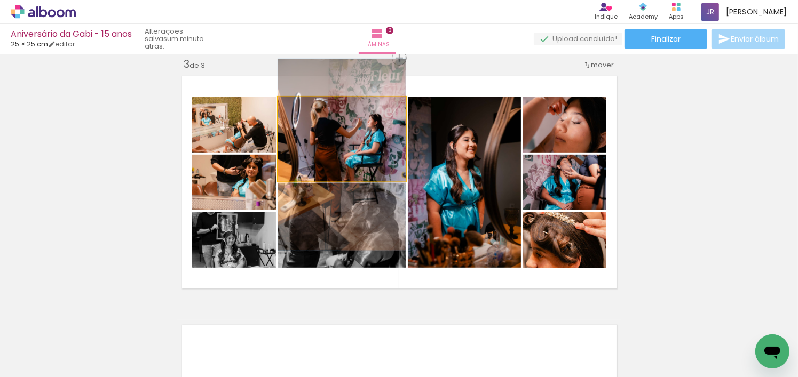
drag, startPoint x: 324, startPoint y: 168, endPoint x: 321, endPoint y: 181, distance: 13.6
click at [321, 181] on quentale-layouter at bounding box center [399, 183] width 444 height 222
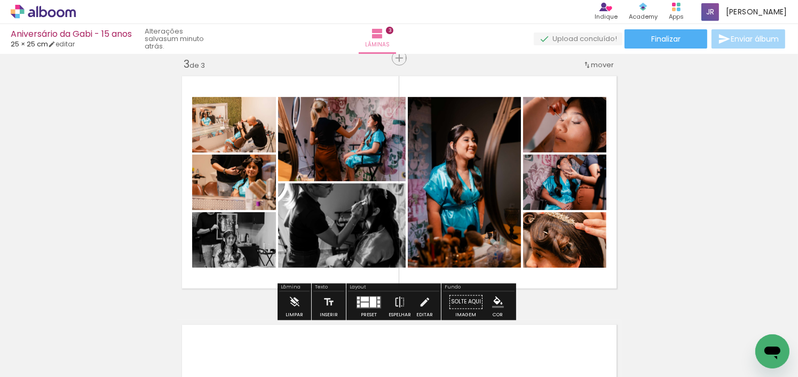
click at [370, 297] on div at bounding box center [373, 302] width 6 height 11
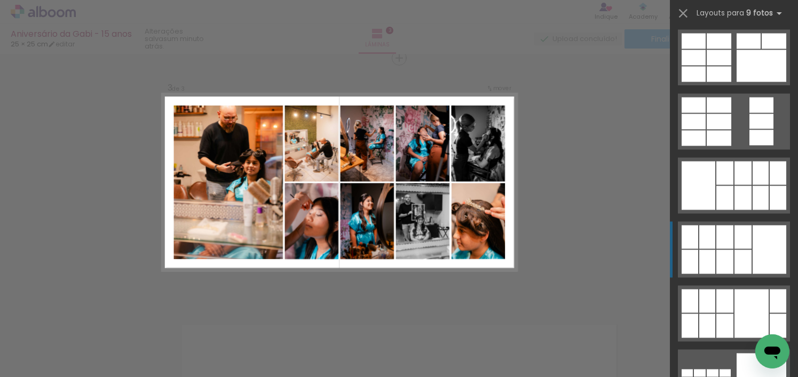
scroll to position [2146, 0]
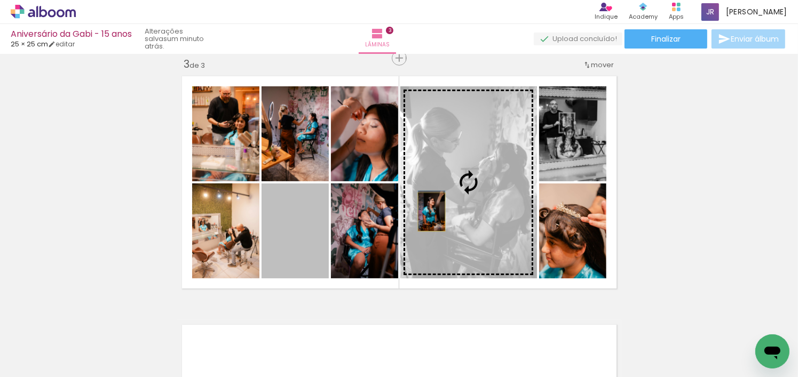
drag, startPoint x: 352, startPoint y: 233, endPoint x: 428, endPoint y: 212, distance: 78.6
click at [0, 0] on slot at bounding box center [0, 0] width 0 height 0
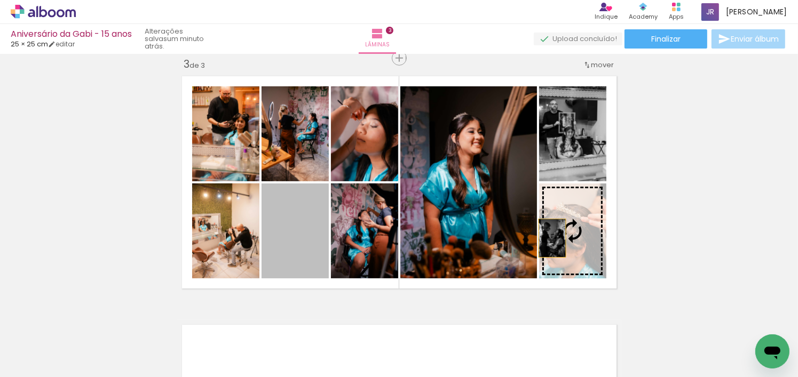
drag, startPoint x: 300, startPoint y: 249, endPoint x: 574, endPoint y: 240, distance: 273.4
click at [0, 0] on slot at bounding box center [0, 0] width 0 height 0
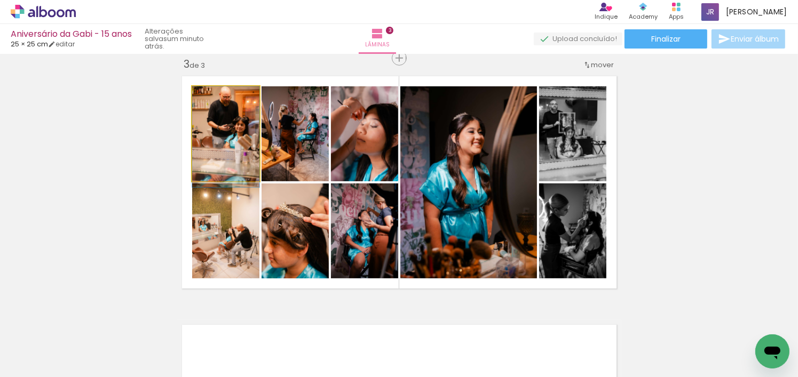
drag, startPoint x: 241, startPoint y: 156, endPoint x: 228, endPoint y: 222, distance: 66.4
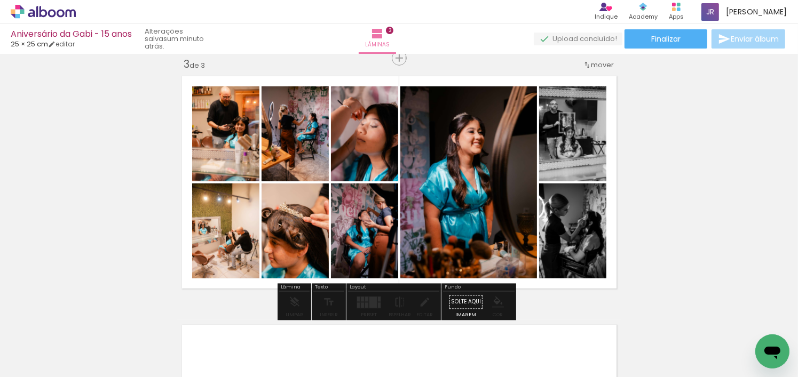
drag, startPoint x: 227, startPoint y: 239, endPoint x: 248, endPoint y: 260, distance: 29.4
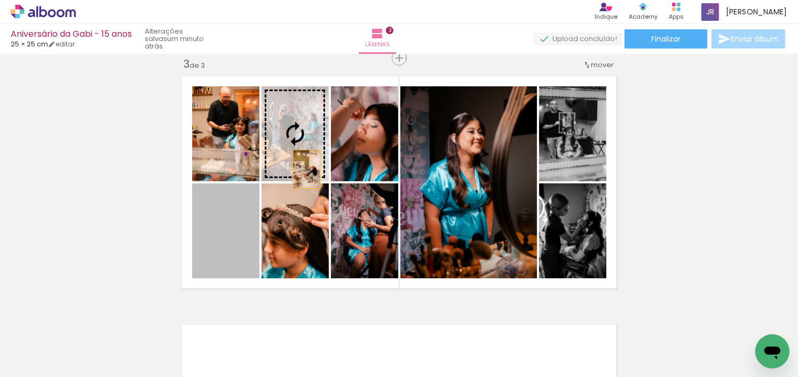
drag, startPoint x: 239, startPoint y: 256, endPoint x: 315, endPoint y: 137, distance: 140.7
click at [0, 0] on slot at bounding box center [0, 0] width 0 height 0
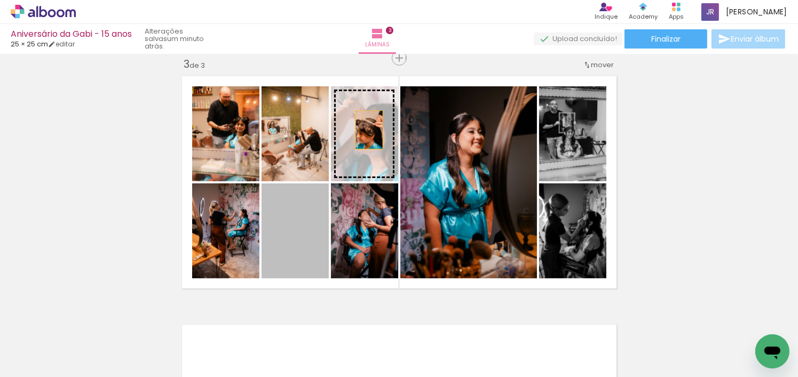
drag, startPoint x: 304, startPoint y: 236, endPoint x: 367, endPoint y: 126, distance: 126.2
click at [0, 0] on slot at bounding box center [0, 0] width 0 height 0
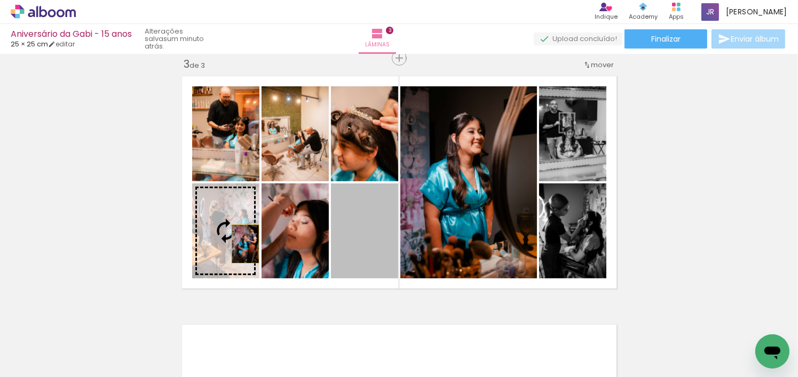
drag, startPoint x: 383, startPoint y: 256, endPoint x: 229, endPoint y: 247, distance: 154.5
click at [0, 0] on slot at bounding box center [0, 0] width 0 height 0
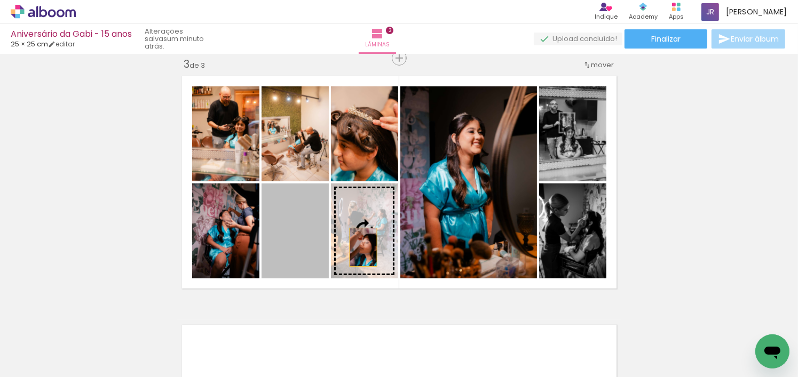
drag, startPoint x: 326, startPoint y: 253, endPoint x: 359, endPoint y: 247, distance: 34.1
click at [0, 0] on slot at bounding box center [0, 0] width 0 height 0
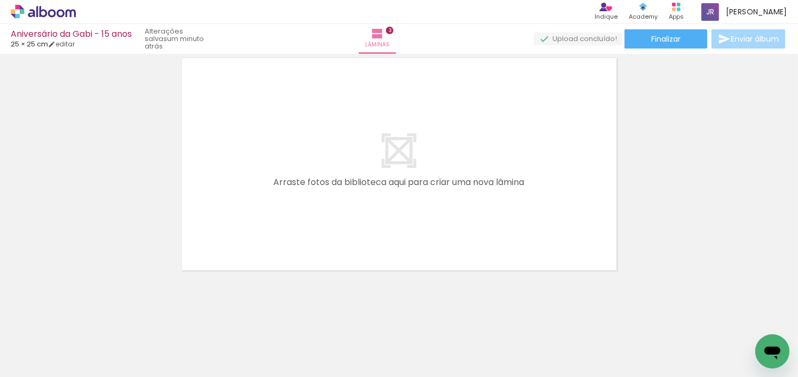
scroll to position [0, 1982]
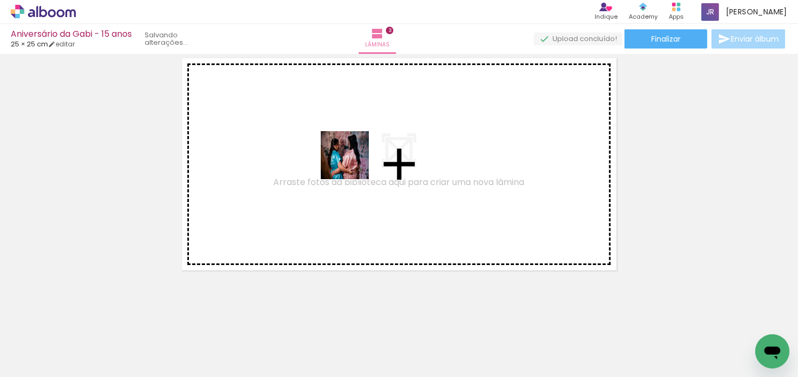
drag, startPoint x: 234, startPoint y: 351, endPoint x: 354, endPoint y: 160, distance: 225.4
click at [354, 160] on quentale-workspace at bounding box center [399, 188] width 798 height 377
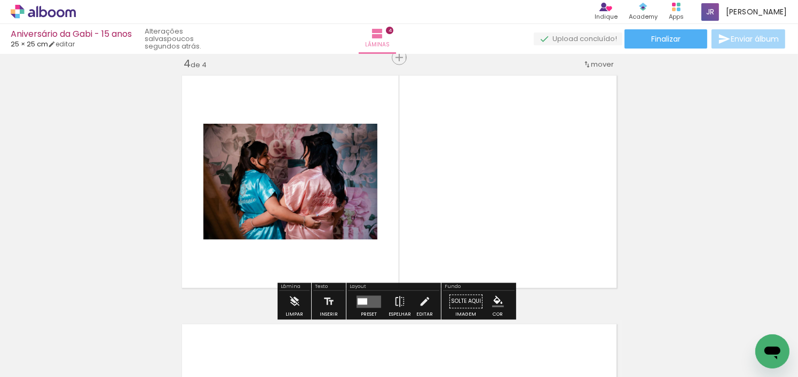
scroll to position [760, 0]
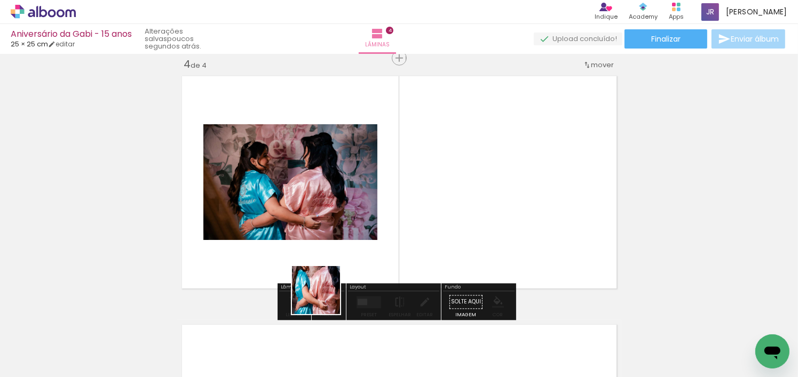
drag, startPoint x: 334, startPoint y: 345, endPoint x: 305, endPoint y: 230, distance: 118.8
click at [305, 230] on quentale-workspace at bounding box center [399, 188] width 798 height 377
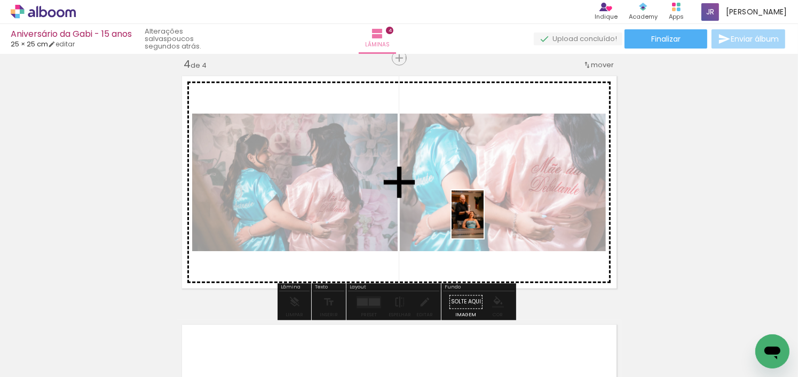
drag, startPoint x: 464, startPoint y: 357, endPoint x: 484, endPoint y: 223, distance: 135.9
click at [484, 223] on quentale-workspace at bounding box center [399, 188] width 798 height 377
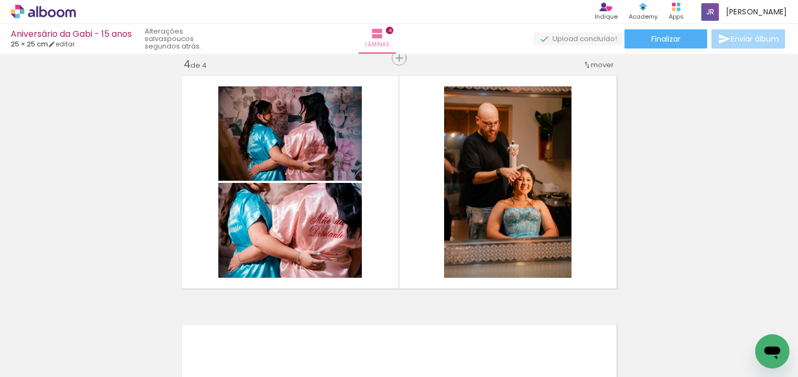
drag, startPoint x: 523, startPoint y: 352, endPoint x: 491, endPoint y: 377, distance: 40.4
click at [515, 224] on quentale-workspace at bounding box center [399, 188] width 798 height 377
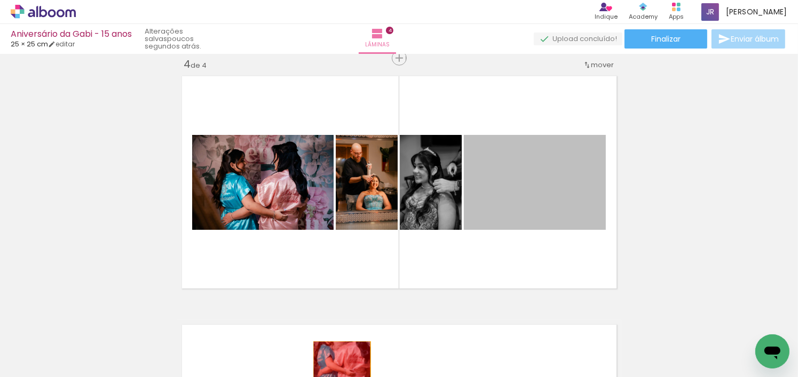
drag, startPoint x: 523, startPoint y: 192, endPoint x: 273, endPoint y: 353, distance: 297.0
click at [339, 372] on quentale-workspace at bounding box center [399, 188] width 798 height 377
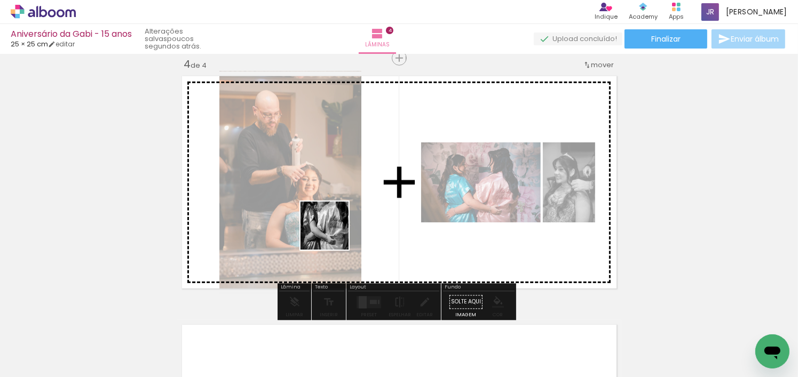
drag, startPoint x: 268, startPoint y: 350, endPoint x: 608, endPoint y: 307, distance: 342.1
click at [384, 151] on quentale-workspace at bounding box center [399, 188] width 798 height 377
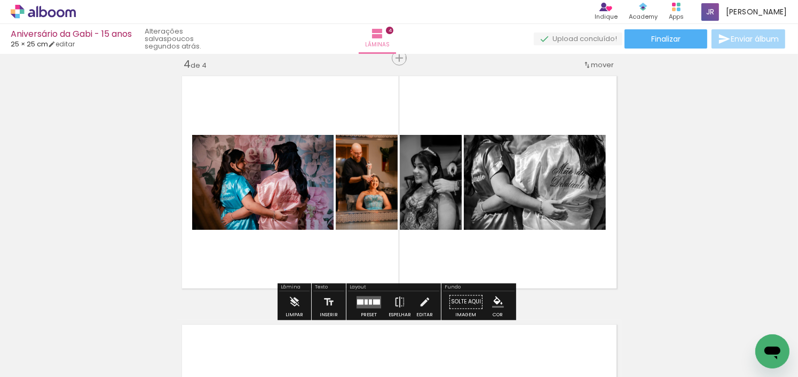
scroll to position [0, 1982]
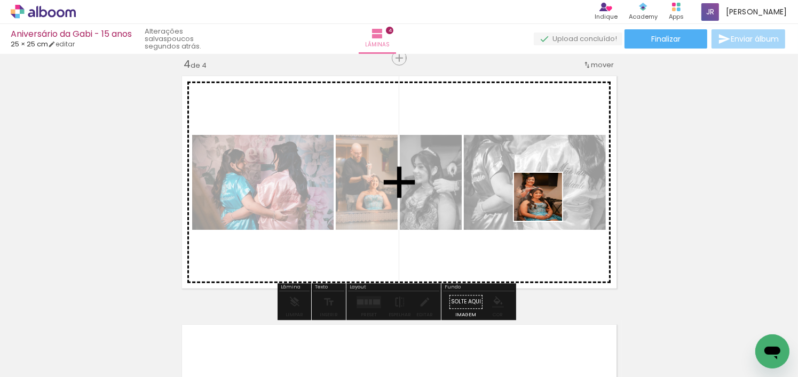
drag, startPoint x: 644, startPoint y: 337, endPoint x: 713, endPoint y: 330, distance: 69.3
click at [545, 204] on quentale-workspace at bounding box center [399, 188] width 798 height 377
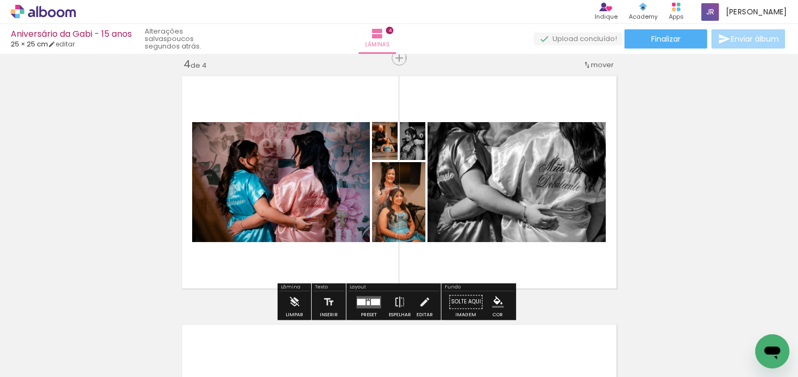
drag, startPoint x: 703, startPoint y: 353, endPoint x: 446, endPoint y: 294, distance: 264.0
click at [453, 179] on quentale-workspace at bounding box center [399, 188] width 798 height 377
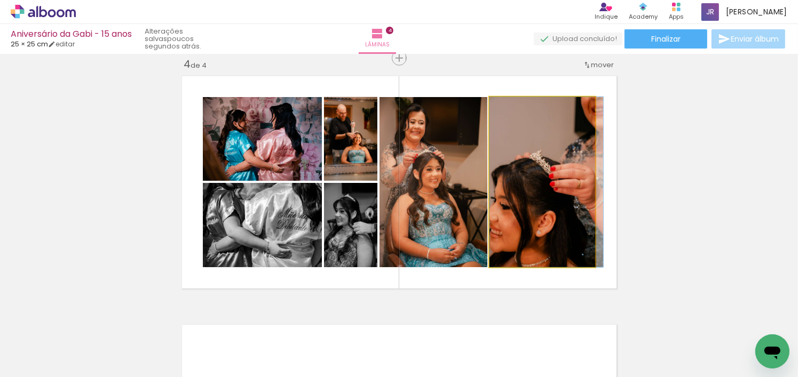
drag, startPoint x: 541, startPoint y: 212, endPoint x: 554, endPoint y: 199, distance: 18.5
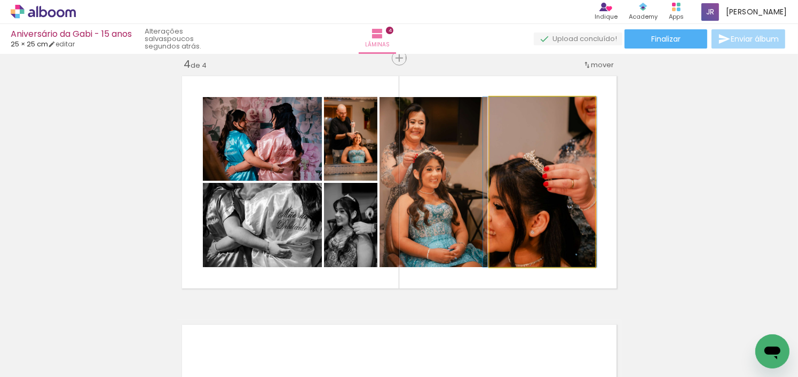
drag, startPoint x: 572, startPoint y: 228, endPoint x: 565, endPoint y: 230, distance: 6.8
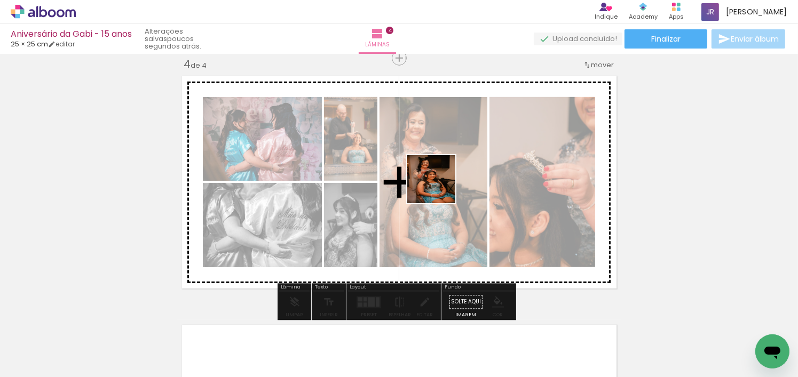
drag, startPoint x: 576, startPoint y: 354, endPoint x: 452, endPoint y: 208, distance: 191.6
click at [439, 180] on quentale-workspace at bounding box center [399, 188] width 798 height 377
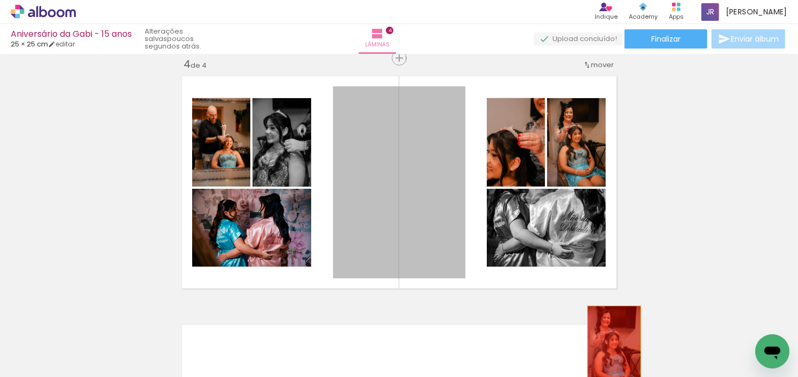
drag, startPoint x: 400, startPoint y: 200, endPoint x: 610, endPoint y: 345, distance: 255.1
click at [610, 345] on quentale-workspace at bounding box center [399, 188] width 798 height 377
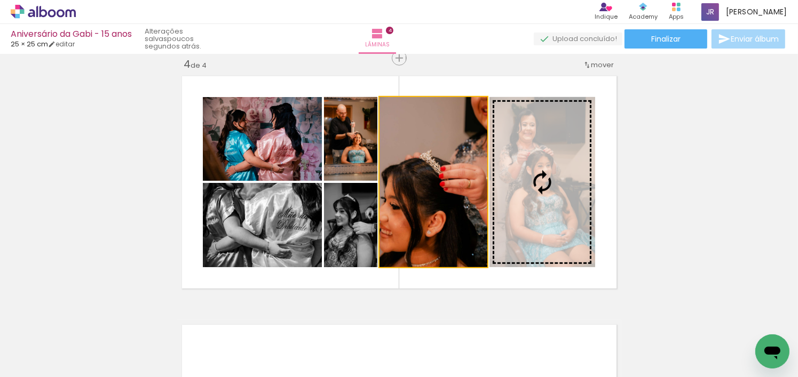
drag, startPoint x: 467, startPoint y: 232, endPoint x: 565, endPoint y: 209, distance: 100.5
click at [0, 0] on slot at bounding box center [0, 0] width 0 height 0
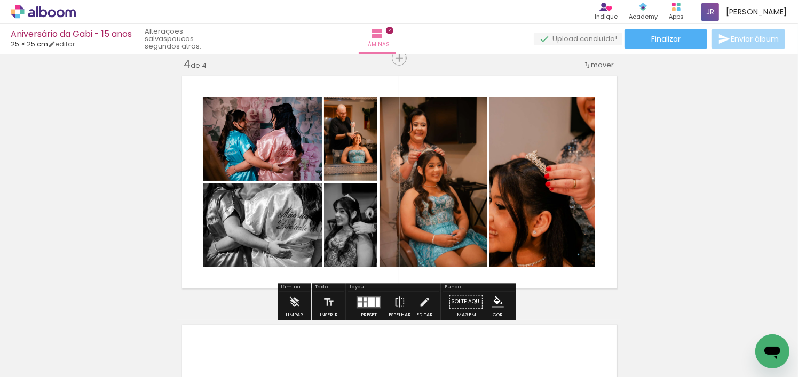
click at [358, 303] on div at bounding box center [360, 305] width 5 height 4
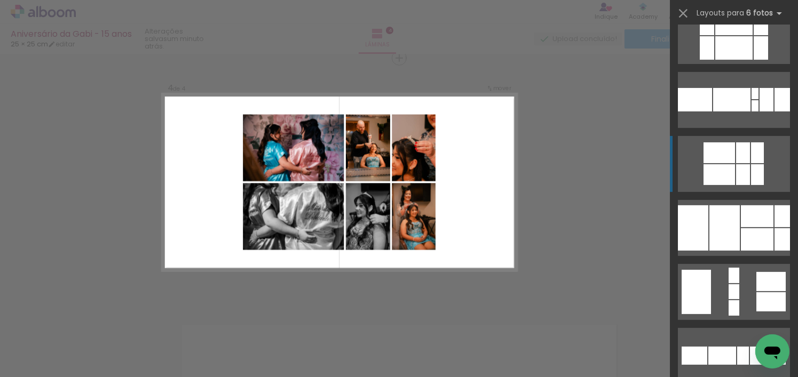
scroll to position [374, 0]
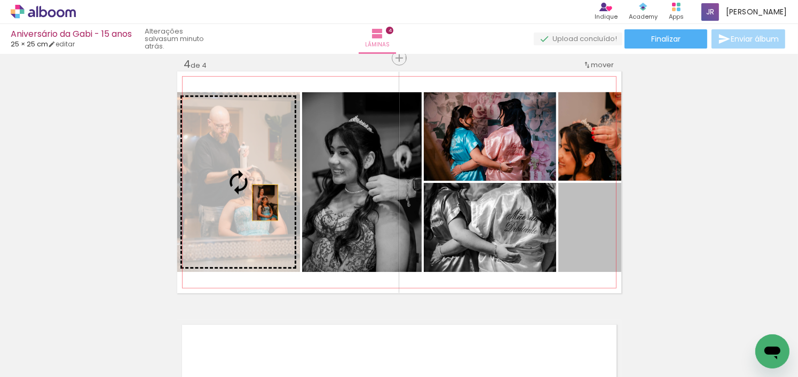
drag, startPoint x: 548, startPoint y: 243, endPoint x: 227, endPoint y: 197, distance: 323.5
click at [0, 0] on slot at bounding box center [0, 0] width 0 height 0
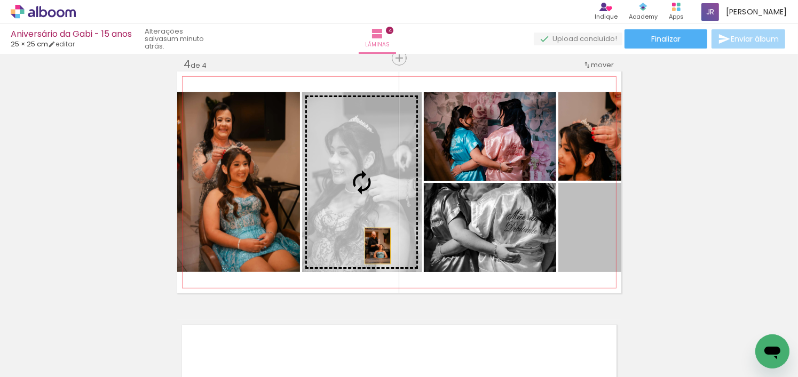
drag, startPoint x: 591, startPoint y: 262, endPoint x: 346, endPoint y: 232, distance: 246.8
click at [0, 0] on slot at bounding box center [0, 0] width 0 height 0
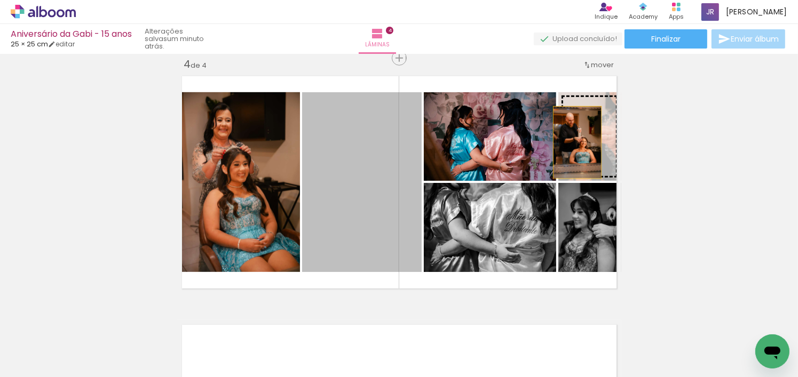
drag, startPoint x: 367, startPoint y: 227, endPoint x: 576, endPoint y: 147, distance: 224.0
click at [0, 0] on slot at bounding box center [0, 0] width 0 height 0
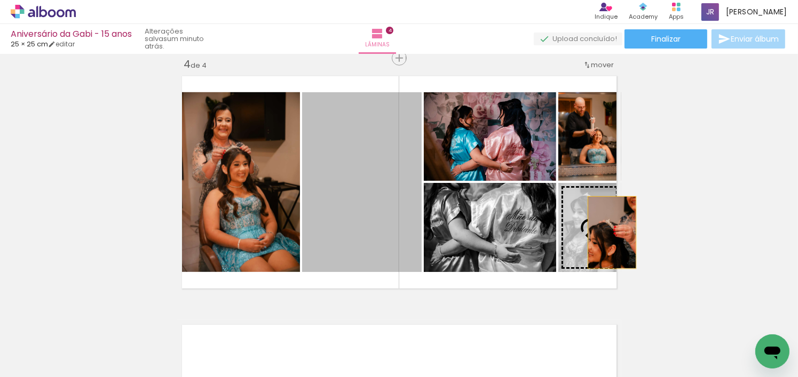
drag, startPoint x: 345, startPoint y: 226, endPoint x: 609, endPoint y: 233, distance: 263.8
click at [0, 0] on slot at bounding box center [0, 0] width 0 height 0
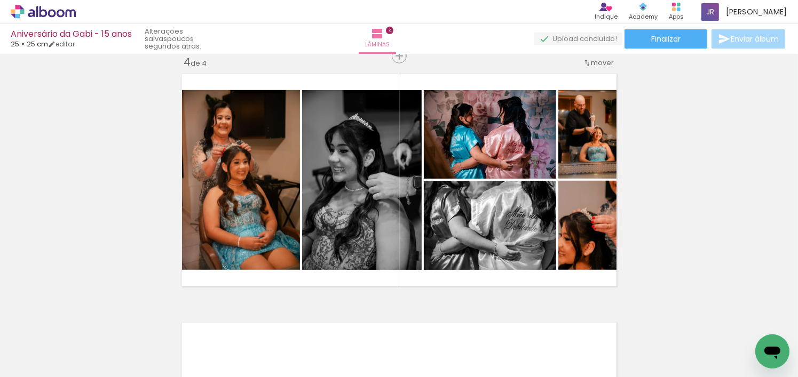
scroll to position [760, 0]
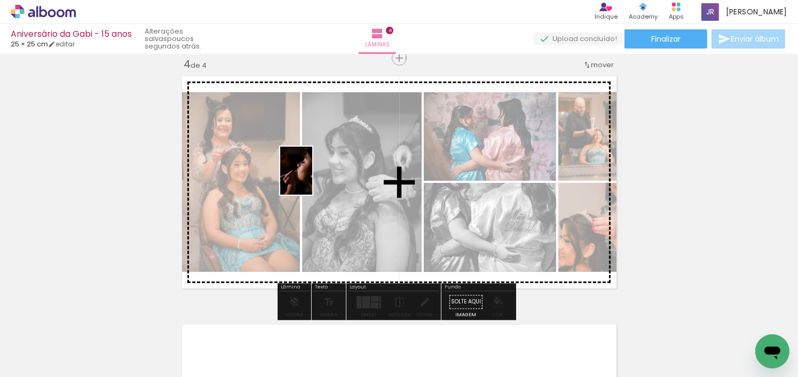
drag, startPoint x: 247, startPoint y: 345, endPoint x: 312, endPoint y: 179, distance: 178.8
click at [312, 179] on quentale-workspace at bounding box center [399, 188] width 798 height 377
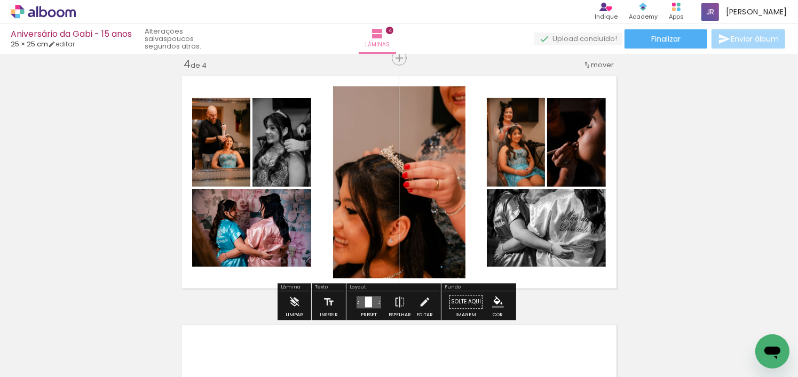
click at [365, 300] on div at bounding box center [368, 302] width 7 height 11
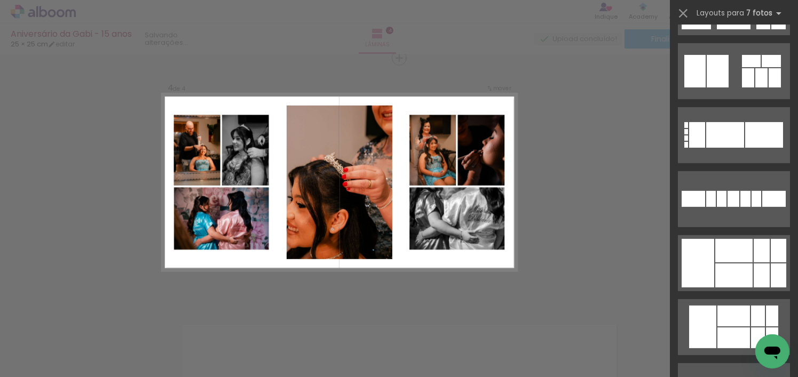
scroll to position [0, 0]
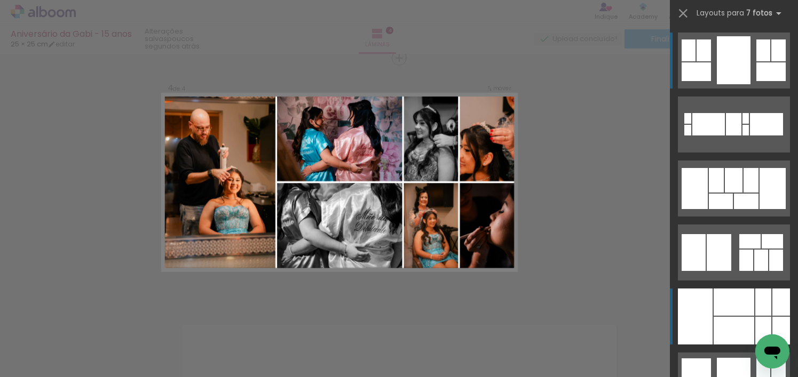
click at [761, 304] on div at bounding box center [763, 302] width 16 height 27
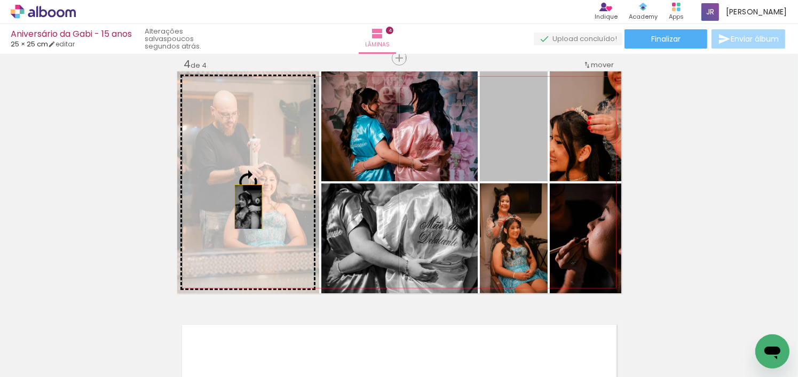
drag, startPoint x: 528, startPoint y: 161, endPoint x: 244, endPoint y: 207, distance: 287.6
click at [0, 0] on slot at bounding box center [0, 0] width 0 height 0
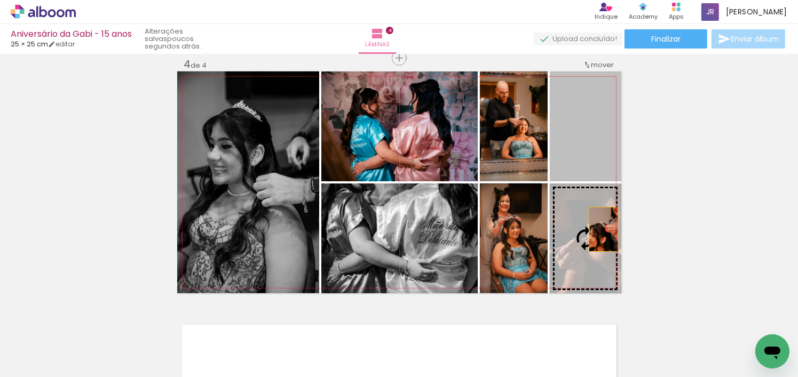
drag, startPoint x: 595, startPoint y: 148, endPoint x: 605, endPoint y: 246, distance: 98.7
click at [0, 0] on slot at bounding box center [0, 0] width 0 height 0
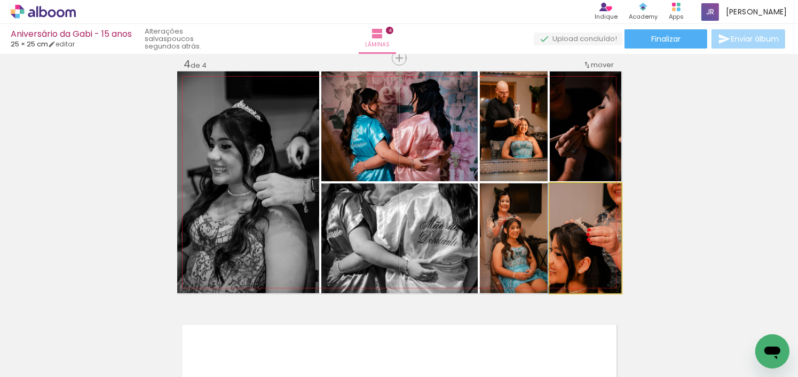
drag, startPoint x: 587, startPoint y: 244, endPoint x: 580, endPoint y: 241, distance: 7.2
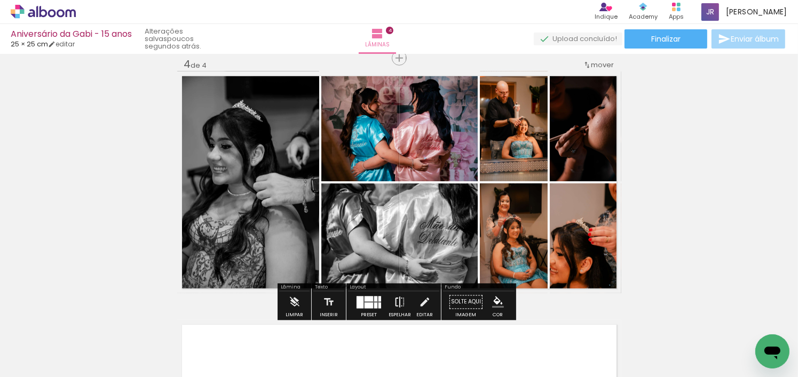
click at [392, 297] on paper-button "Espelhar" at bounding box center [400, 305] width 28 height 27
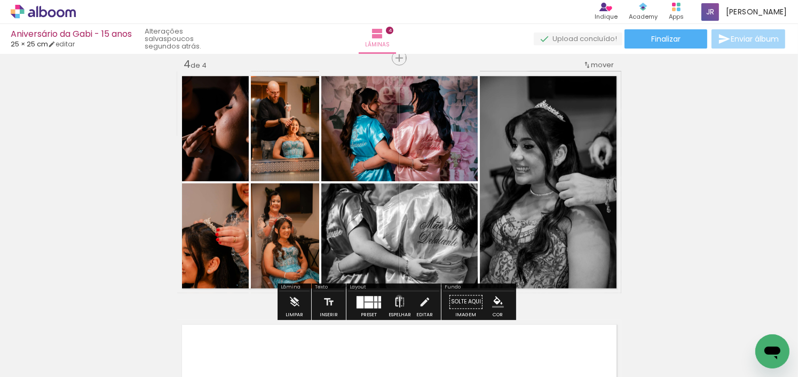
click at [397, 298] on iron-icon at bounding box center [400, 302] width 12 height 21
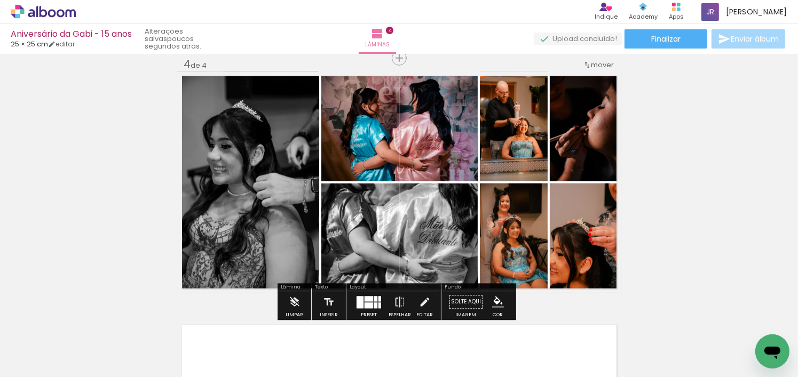
click at [378, 300] on div at bounding box center [379, 298] width 3 height 5
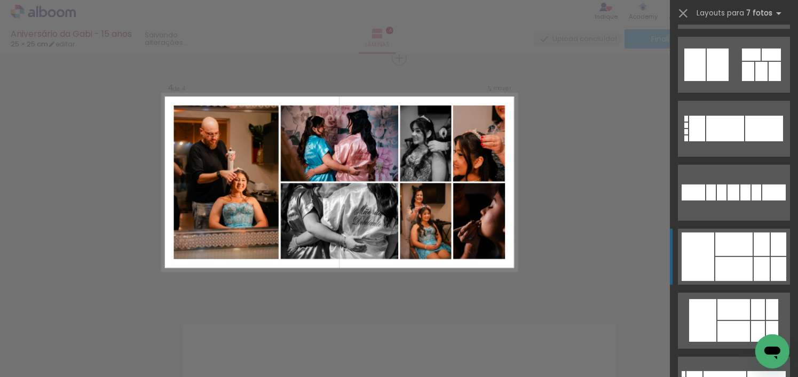
scroll to position [470, 0]
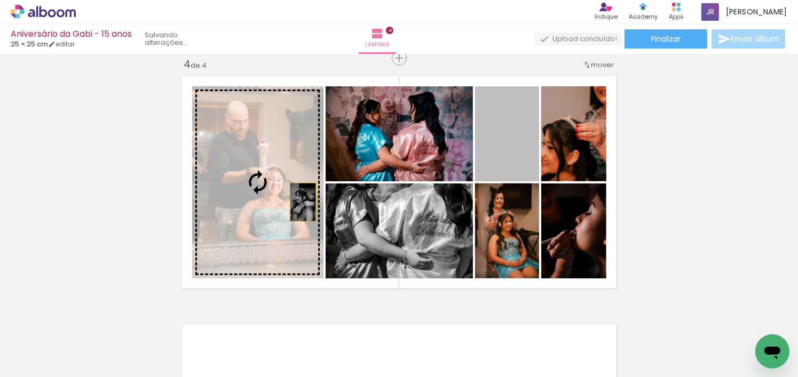
drag, startPoint x: 523, startPoint y: 160, endPoint x: 299, endPoint y: 202, distance: 227.7
click at [0, 0] on slot at bounding box center [0, 0] width 0 height 0
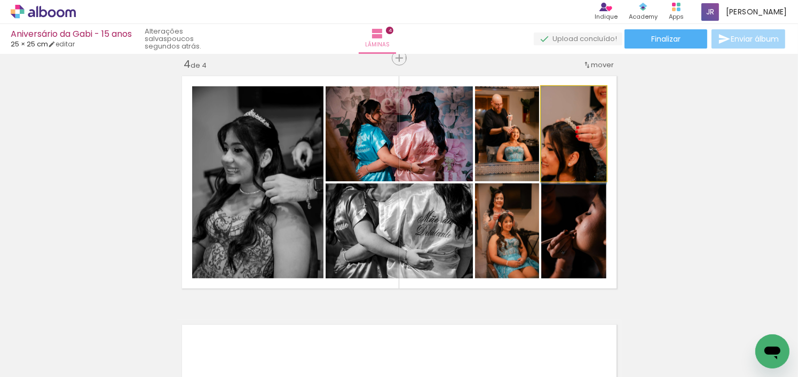
drag, startPoint x: 586, startPoint y: 155, endPoint x: 592, endPoint y: 234, distance: 79.3
click at [0, 0] on slot at bounding box center [0, 0] width 0 height 0
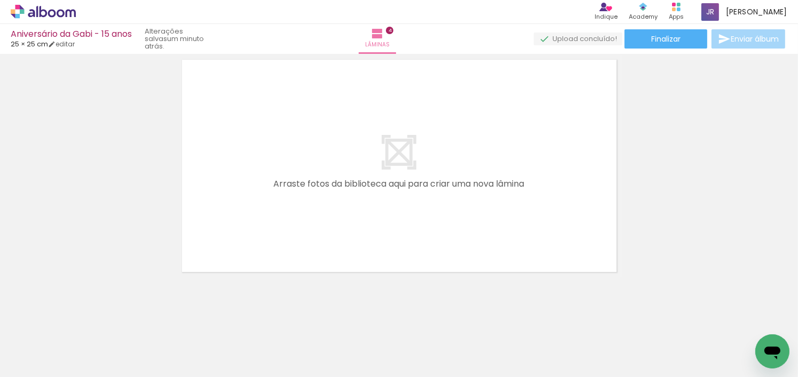
scroll to position [1026, 0]
click at [39, 362] on span "Adicionar Fotos" at bounding box center [38, 363] width 32 height 12
click at [0, 0] on input "file" at bounding box center [0, 0] width 0 height 0
